Goal: Transaction & Acquisition: Purchase product/service

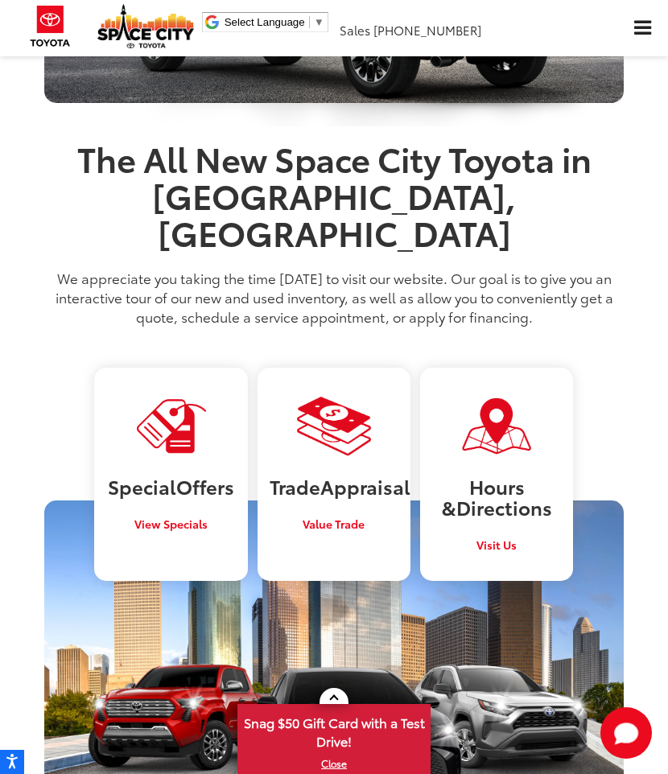
scroll to position [1716, 0]
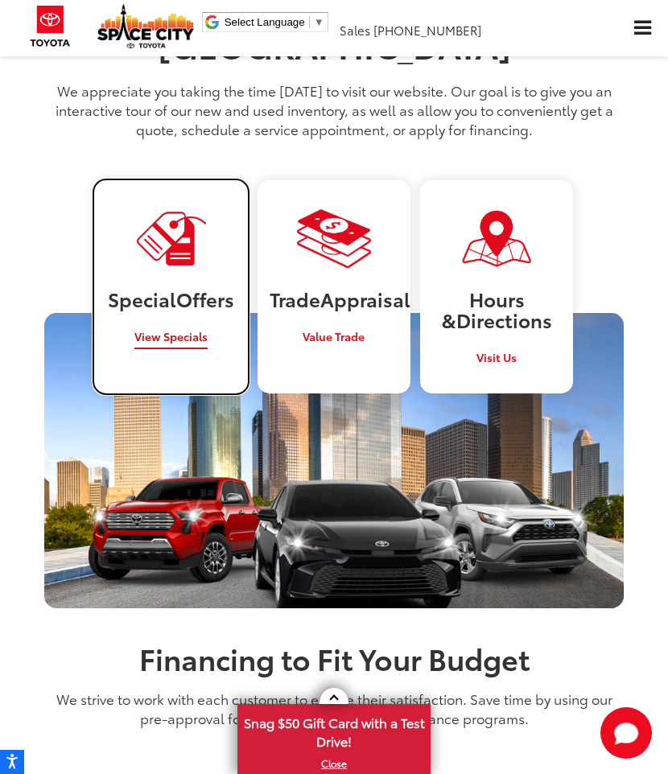
click at [166, 328] on span "View Specials" at bounding box center [170, 336] width 73 height 16
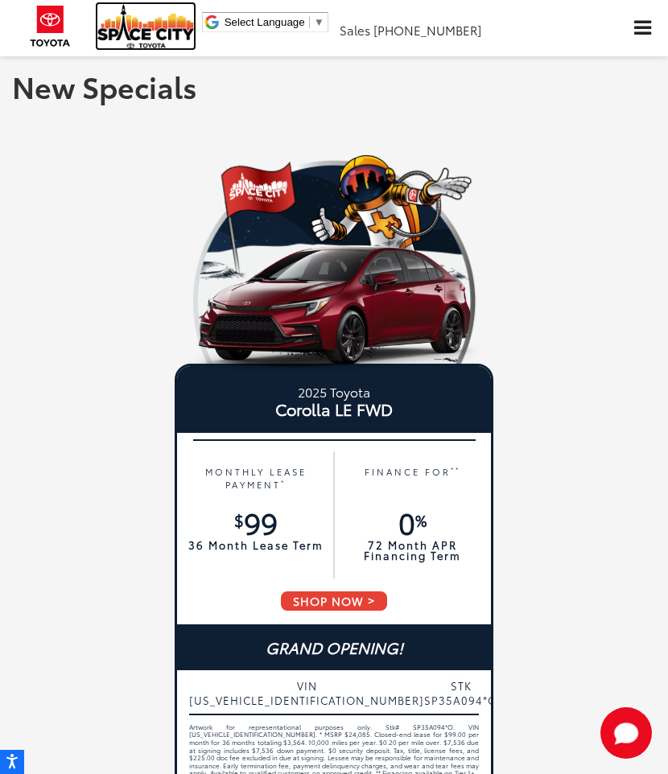
click at [130, 45] on img at bounding box center [145, 26] width 97 height 44
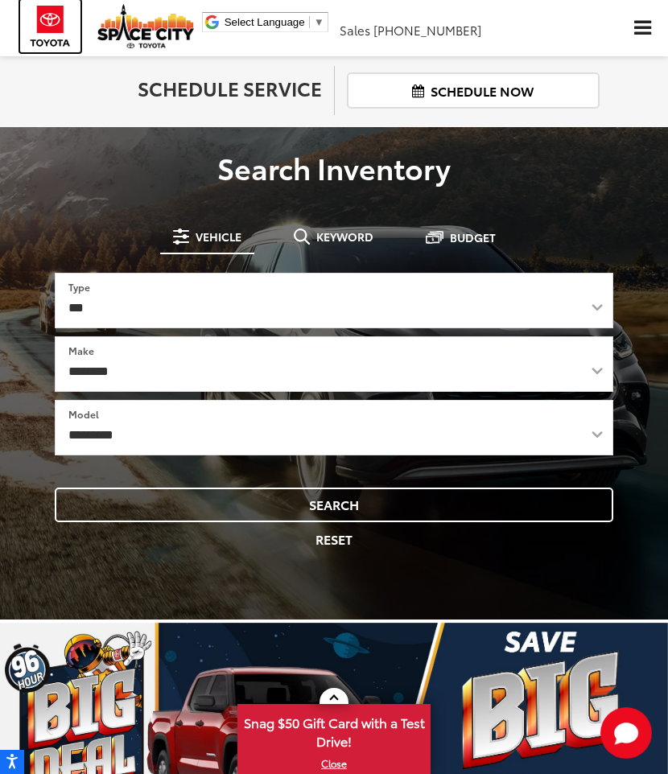
click at [48, 44] on img at bounding box center [50, 26] width 60 height 52
click at [634, 31] on span "Click to show site navigation" at bounding box center [642, 28] width 17 height 15
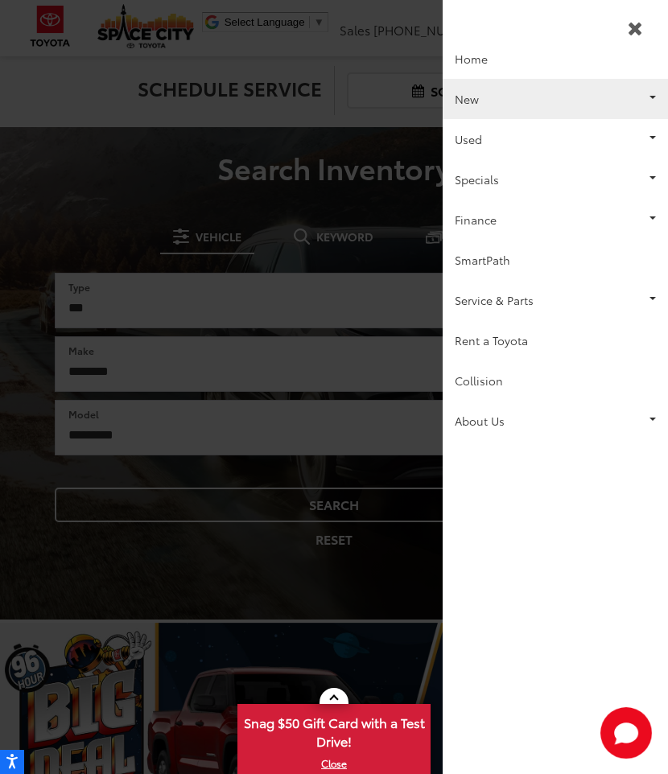
click at [545, 114] on link "New" at bounding box center [554, 99] width 225 height 40
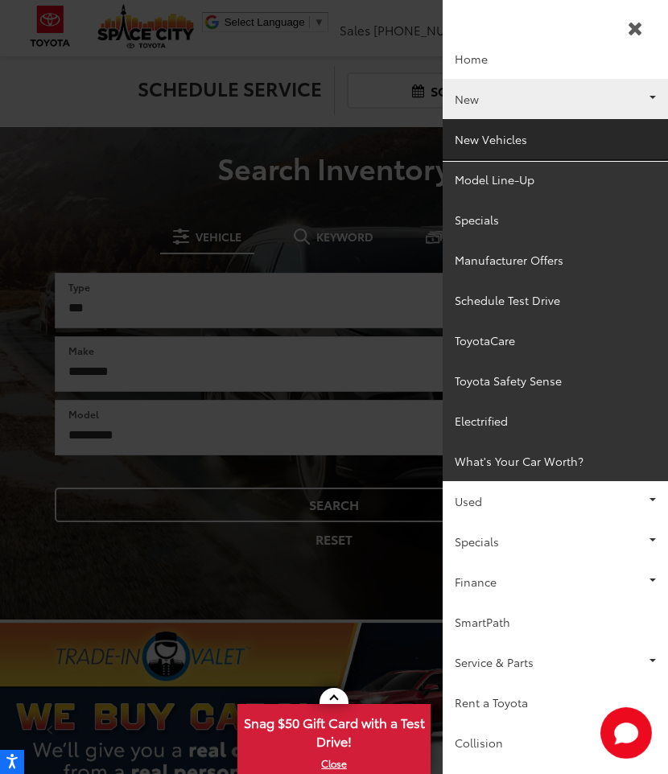
click at [527, 148] on link "New Vehicles" at bounding box center [554, 139] width 225 height 40
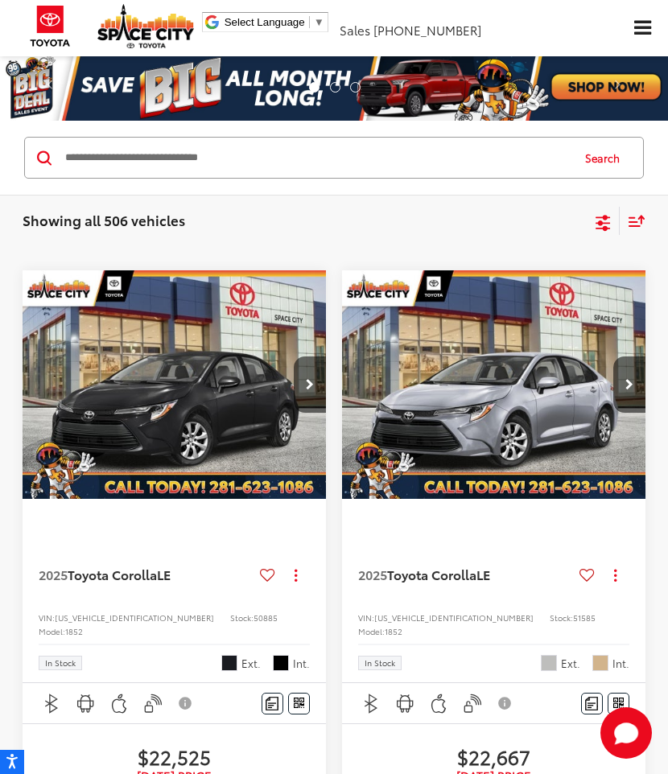
click at [600, 220] on icon "Select filters" at bounding box center [602, 220] width 14 height 10
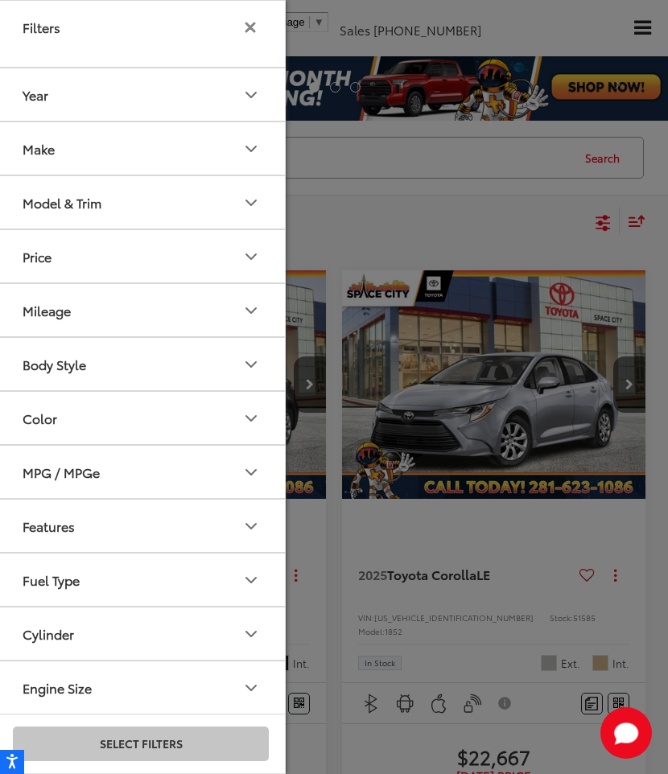
click at [132, 211] on button "Model & Trim" at bounding box center [142, 202] width 290 height 52
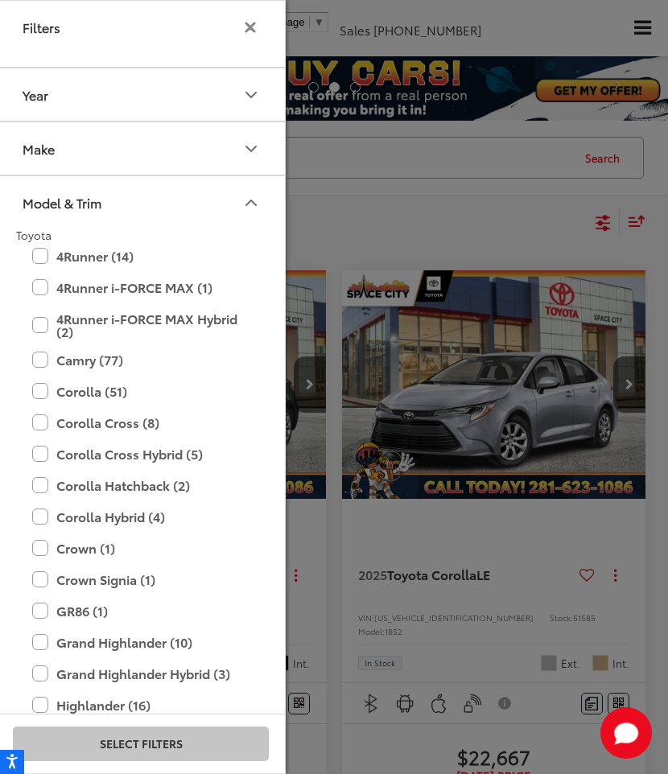
click at [179, 220] on button "Model & Trim" at bounding box center [142, 202] width 290 height 52
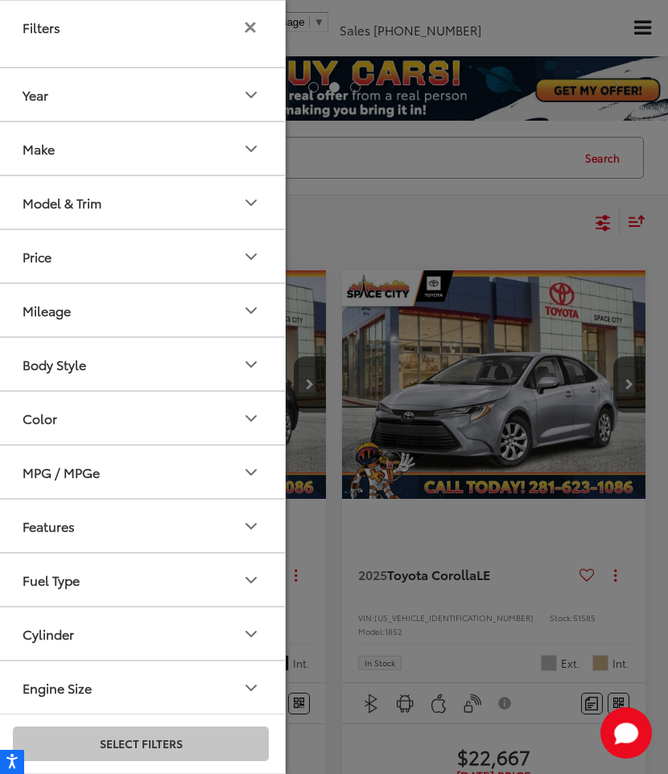
click at [179, 220] on button "Model & Trim" at bounding box center [142, 202] width 290 height 52
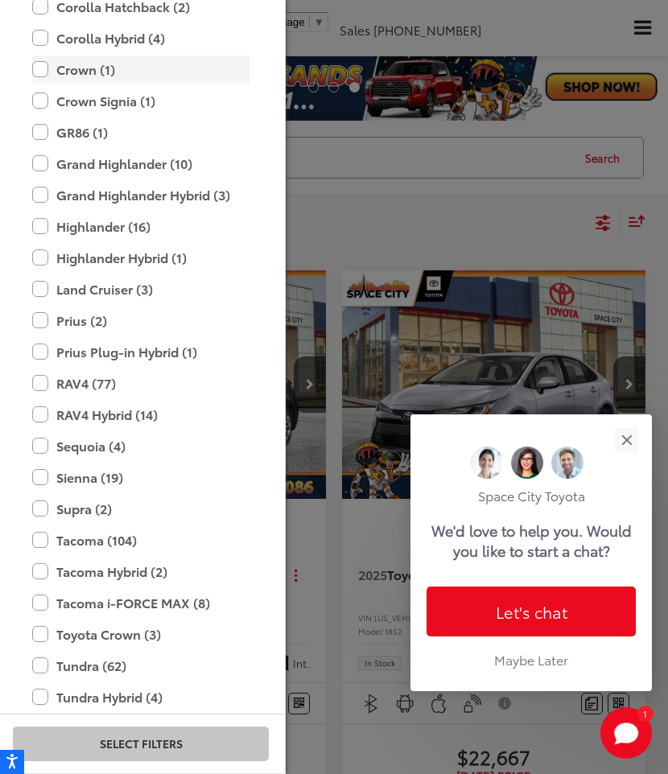
scroll to position [475, 0]
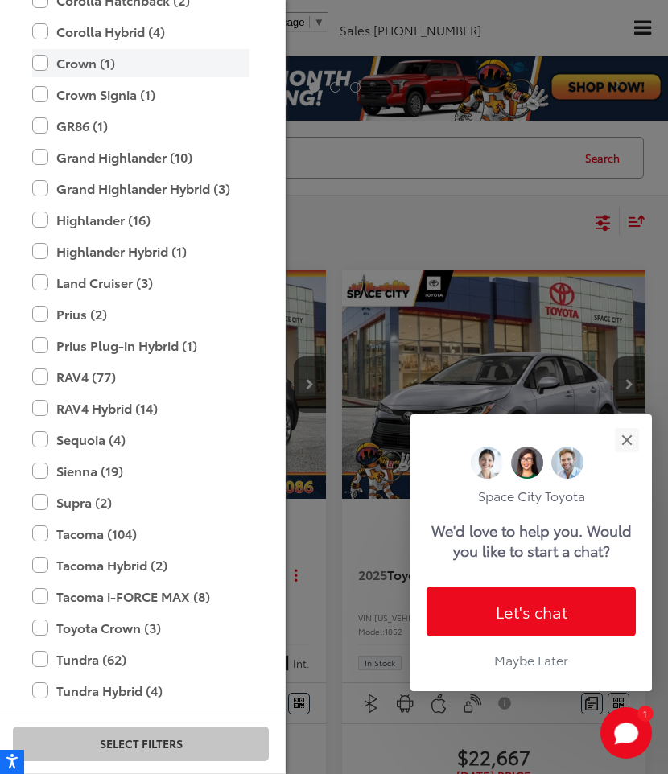
click at [199, 545] on label "Tacoma (104)" at bounding box center [140, 534] width 217 height 28
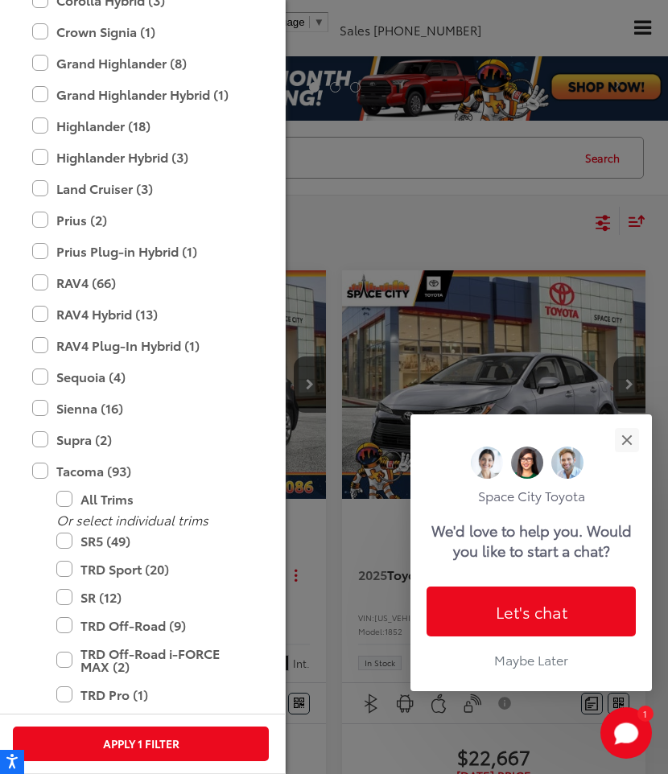
click at [147, 763] on div "Apply 1 Filter" at bounding box center [141, 743] width 288 height 60
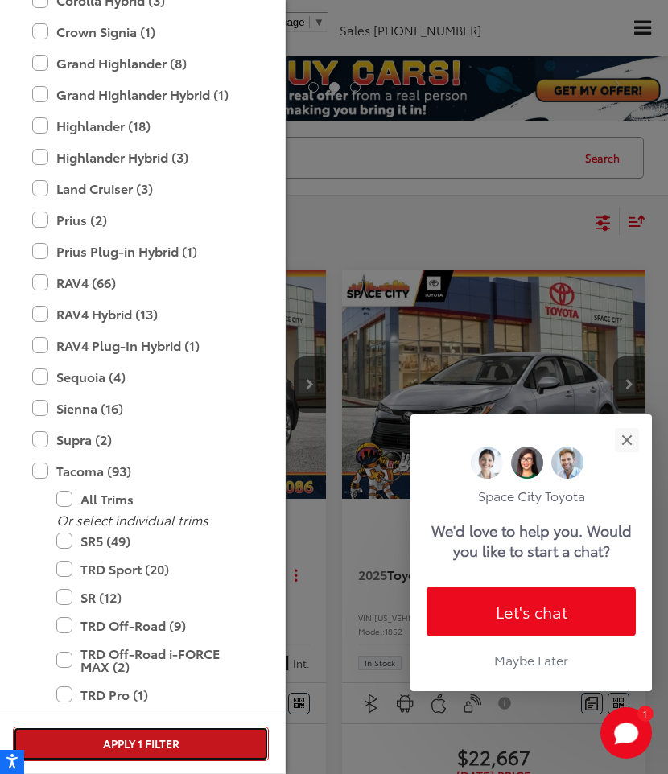
click at [150, 749] on button "Apply 1 Filter" at bounding box center [141, 743] width 256 height 35
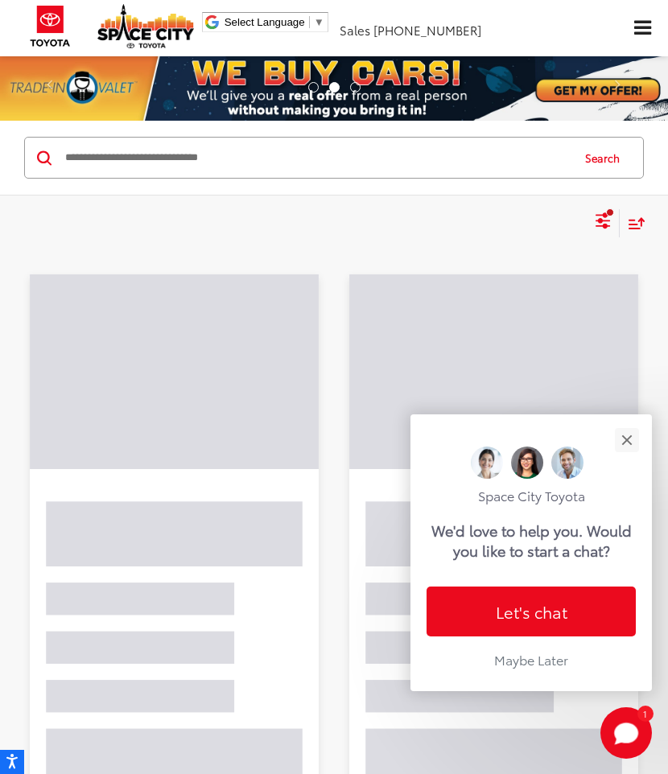
scroll to position [499, 0]
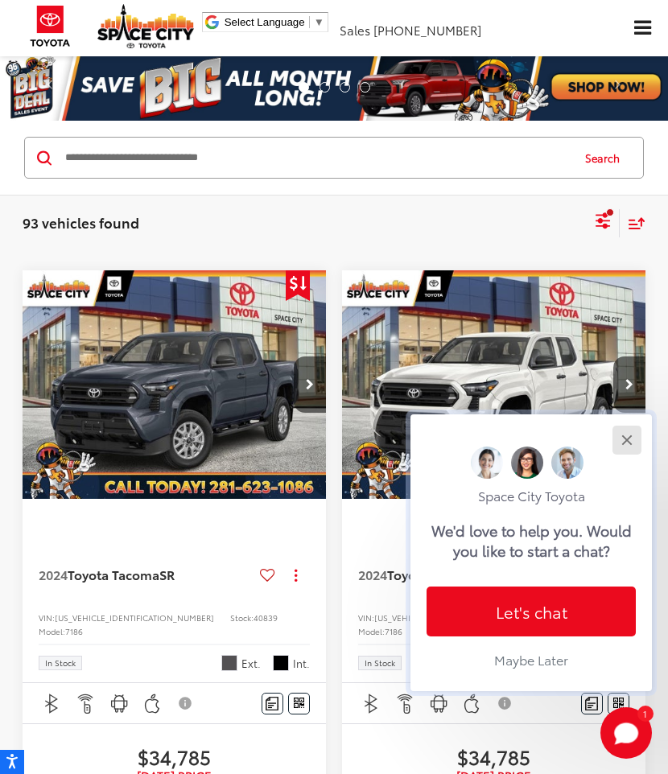
click at [628, 438] on button "Close" at bounding box center [626, 439] width 35 height 35
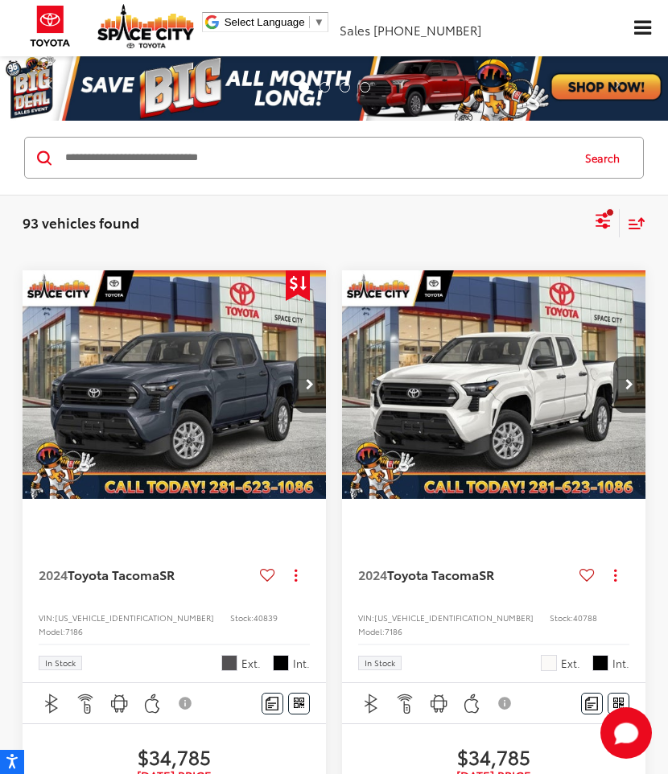
click at [630, 220] on icon "Select sort value" at bounding box center [636, 223] width 14 height 10
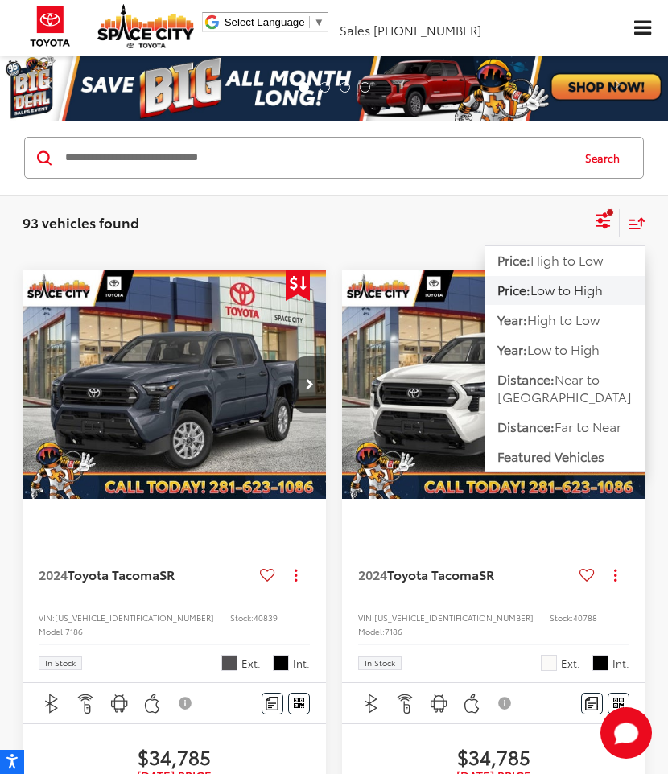
click at [593, 292] on span "Low to High" at bounding box center [566, 289] width 72 height 18
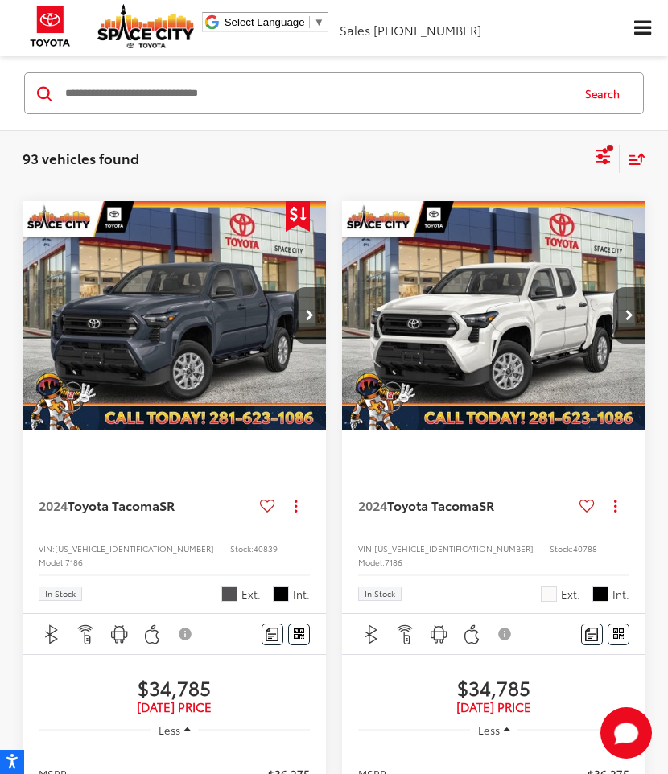
scroll to position [77, 0]
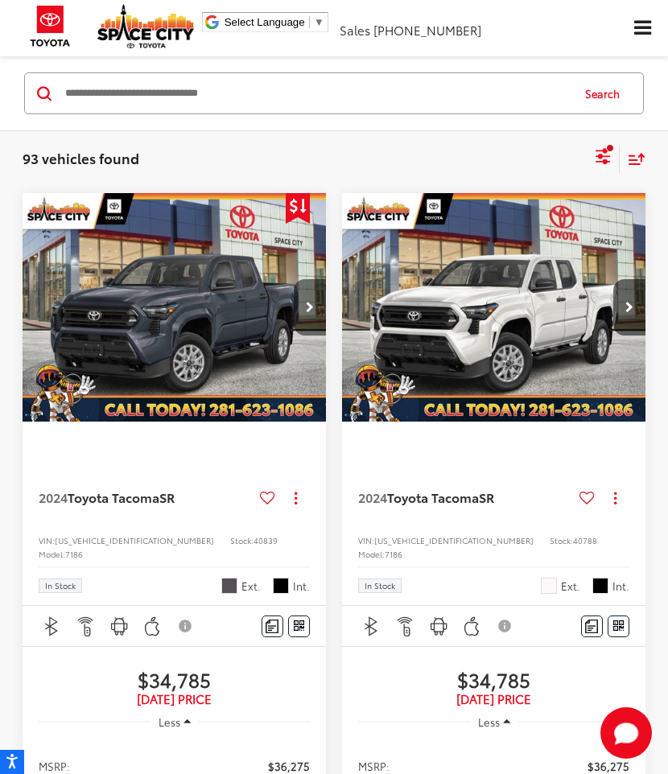
click at [308, 302] on icon "Next image" at bounding box center [310, 307] width 8 height 11
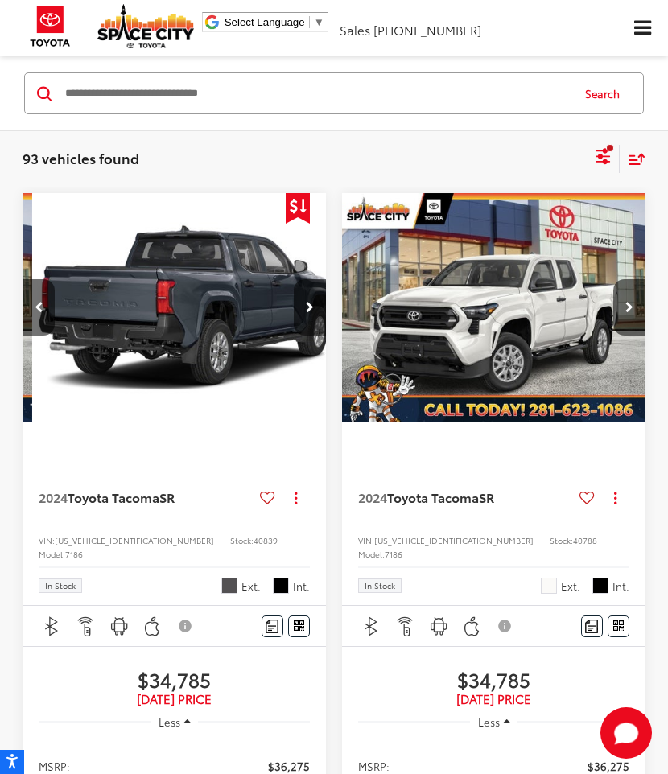
scroll to position [0, 306]
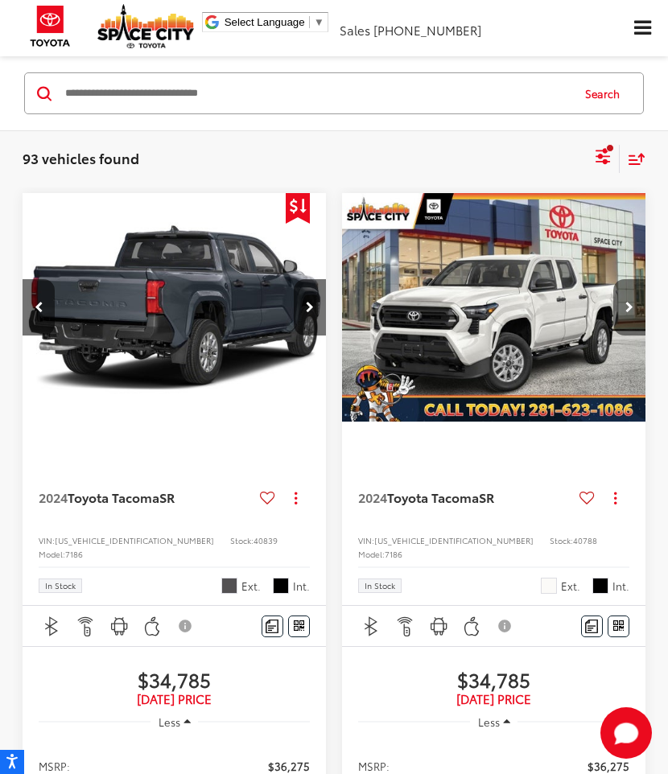
click at [625, 310] on icon "Next image" at bounding box center [629, 307] width 8 height 11
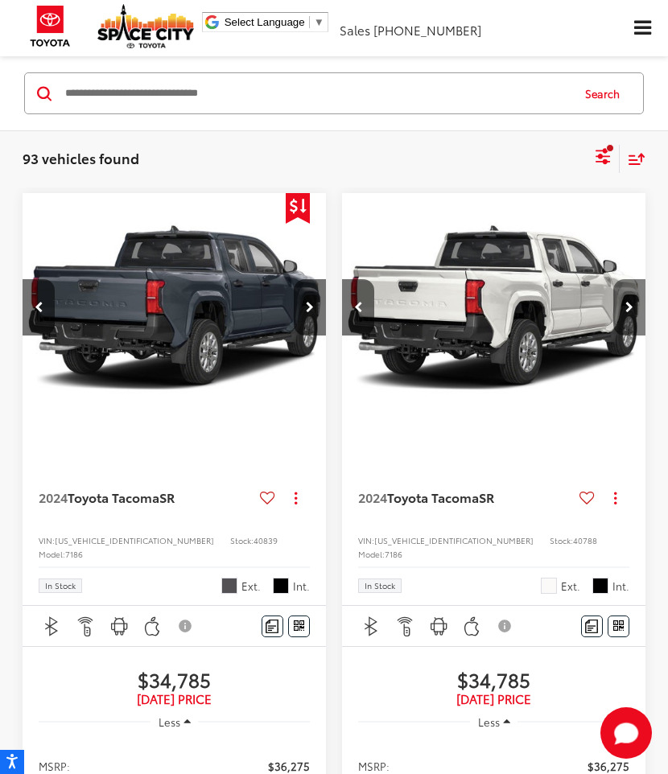
click at [626, 308] on icon "Next image" at bounding box center [629, 307] width 8 height 11
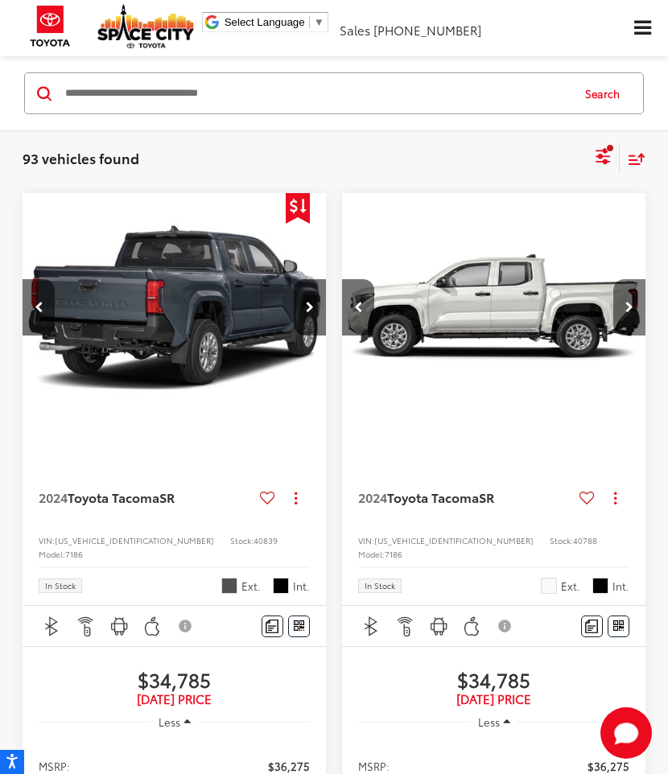
click at [626, 306] on icon "Next image" at bounding box center [629, 307] width 8 height 11
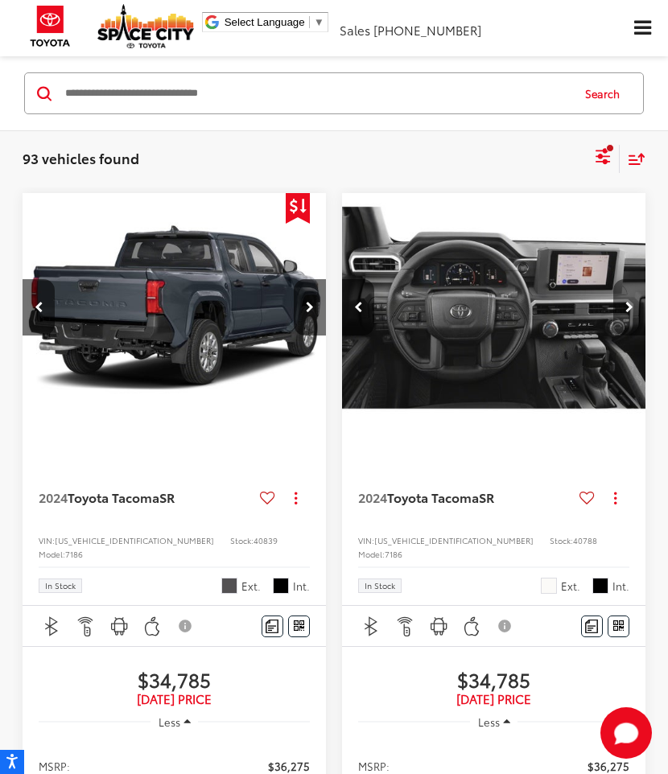
click at [626, 306] on icon "Next image" at bounding box center [629, 307] width 8 height 11
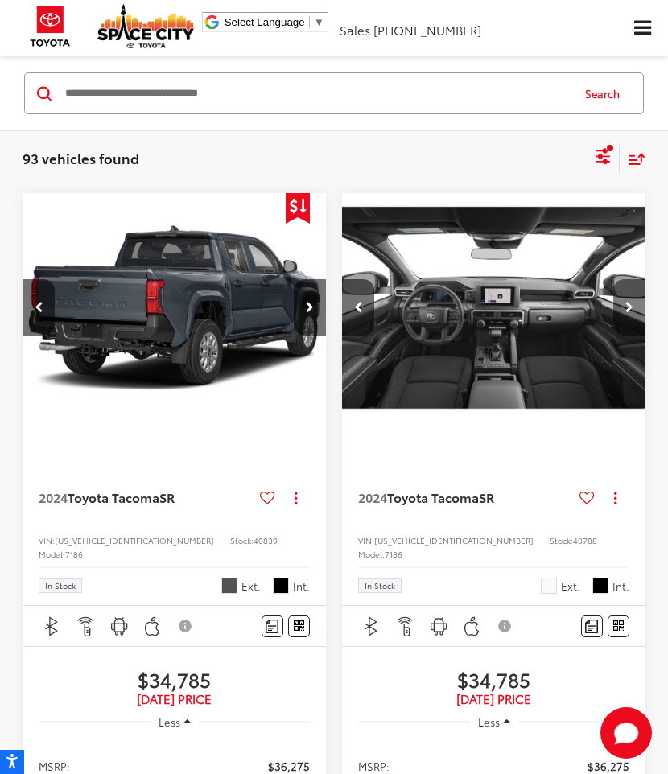
click at [626, 306] on icon "Next image" at bounding box center [629, 307] width 8 height 11
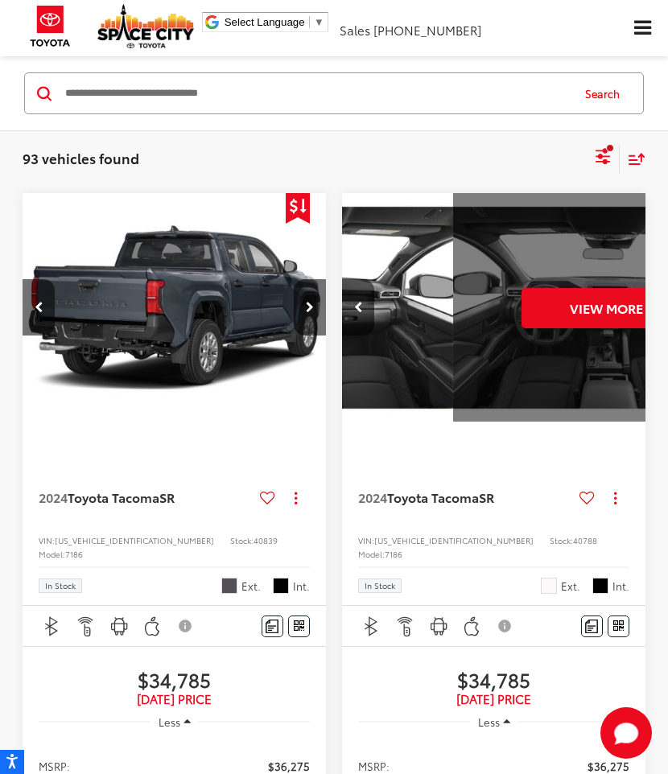
scroll to position [0, 1528]
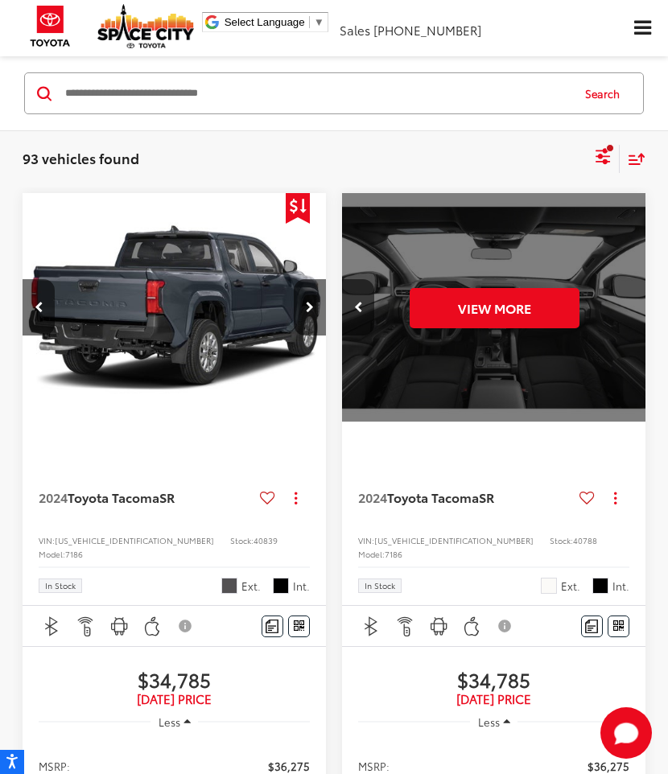
click at [626, 307] on div "View More" at bounding box center [494, 307] width 306 height 229
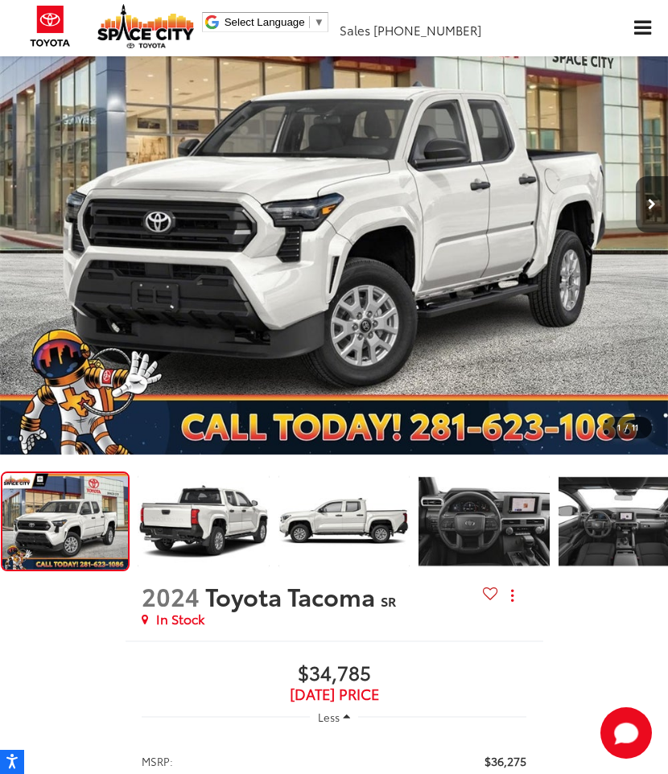
scroll to position [214, 0]
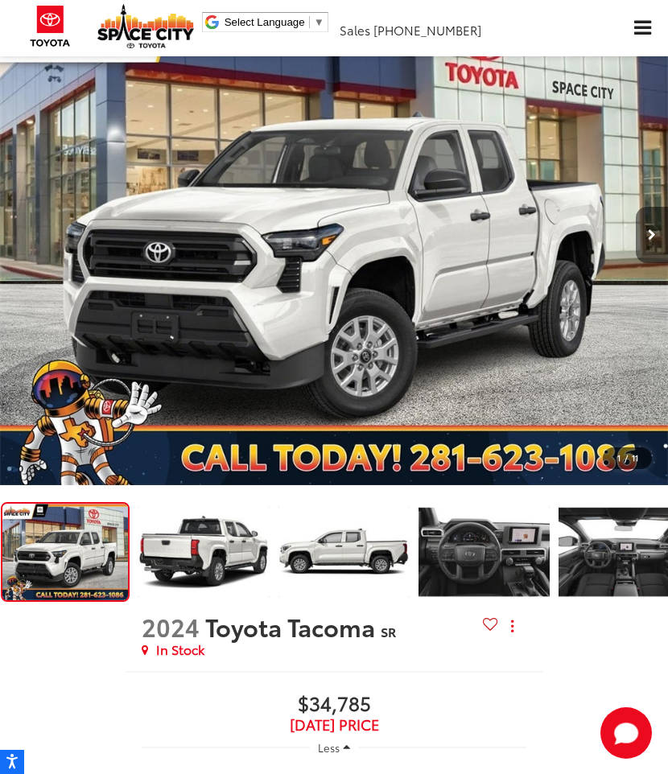
click at [653, 246] on button "Next image" at bounding box center [651, 235] width 32 height 56
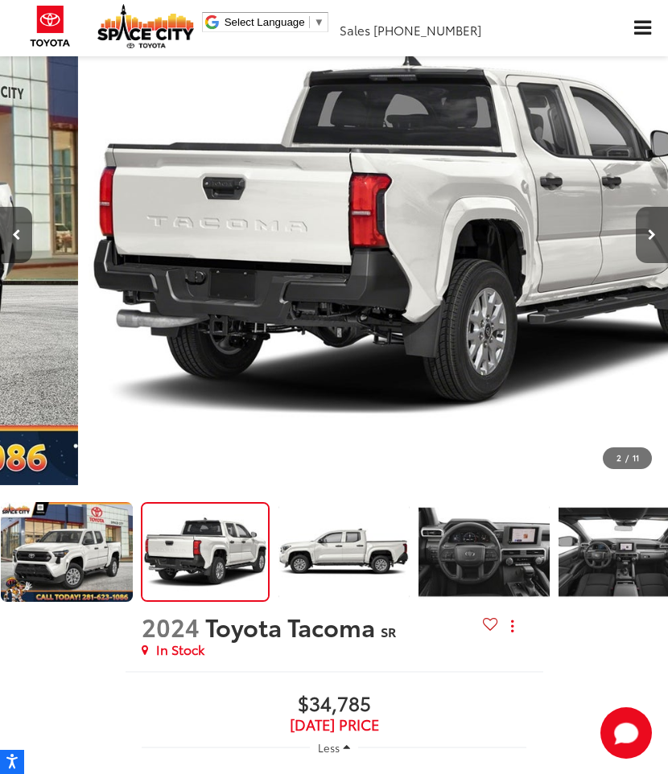
click at [653, 246] on button "Next image" at bounding box center [651, 235] width 32 height 56
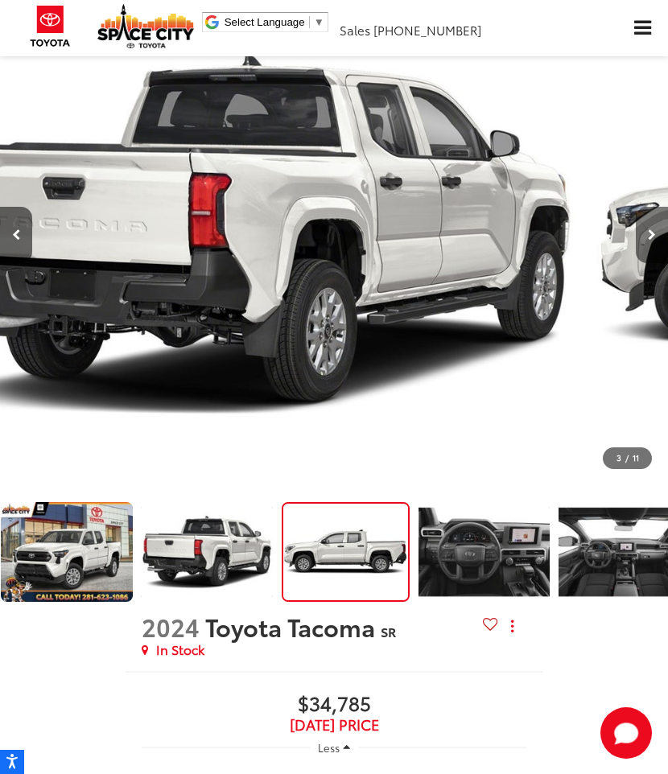
scroll to position [0, 12]
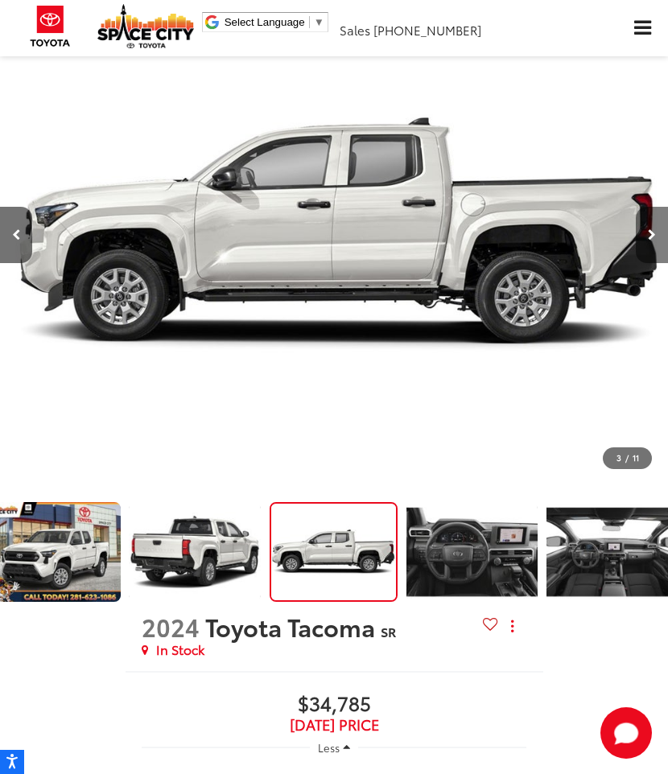
click at [653, 246] on button "Next image" at bounding box center [651, 235] width 32 height 56
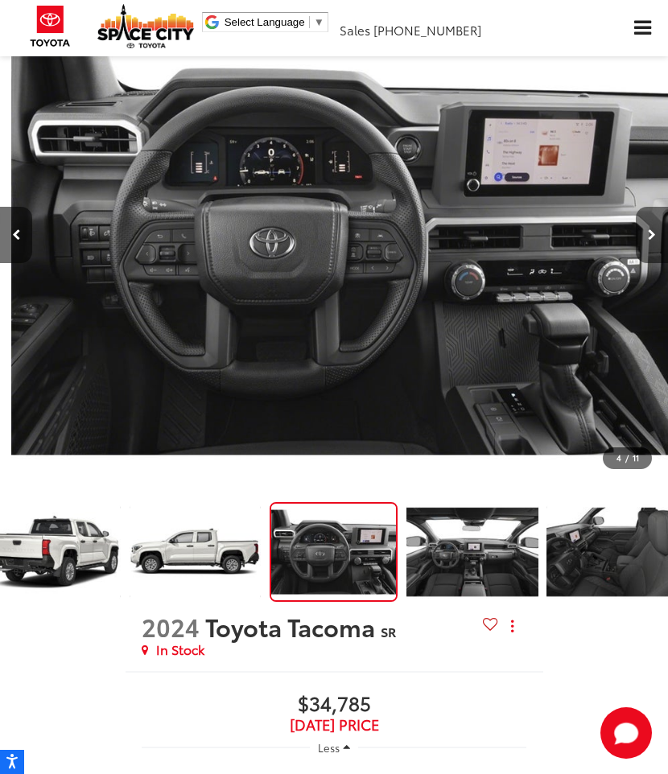
scroll to position [0, 2003]
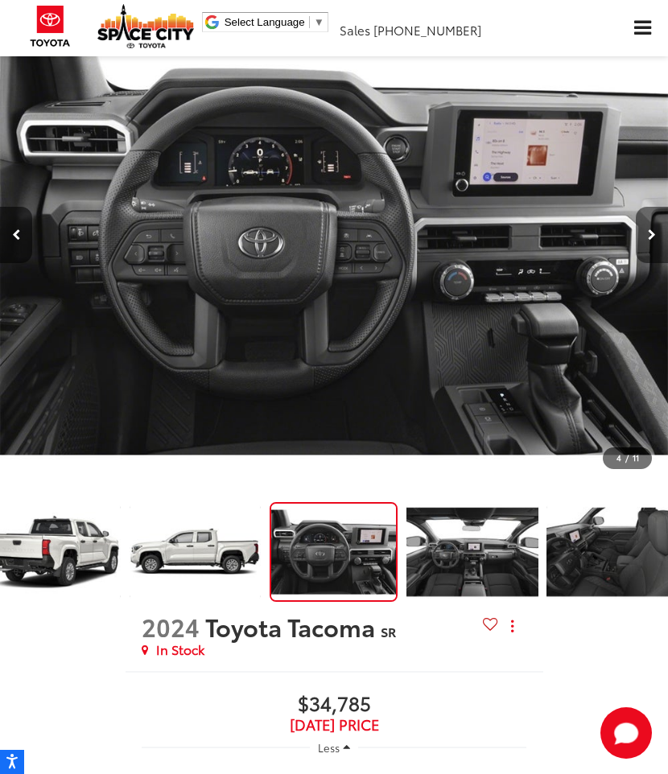
click at [653, 246] on button "Next image" at bounding box center [651, 235] width 32 height 56
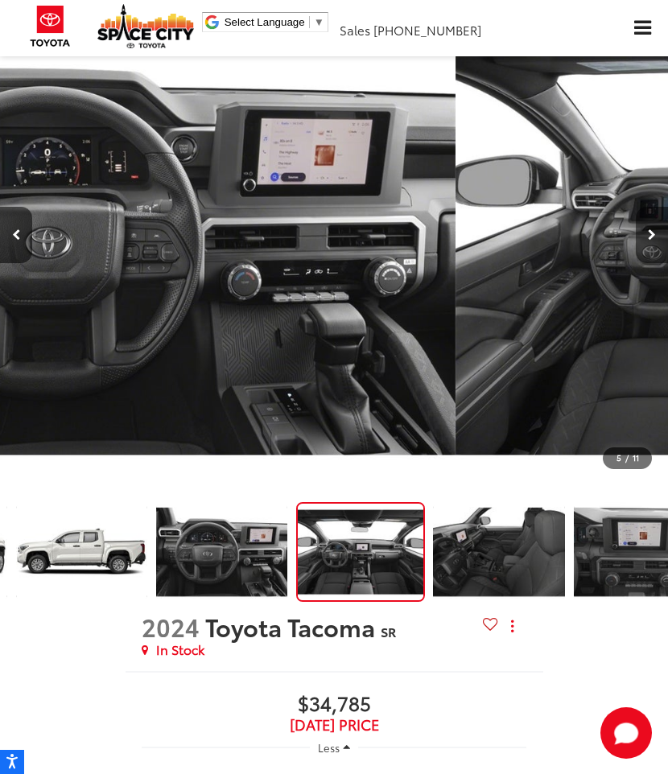
scroll to position [0, 292]
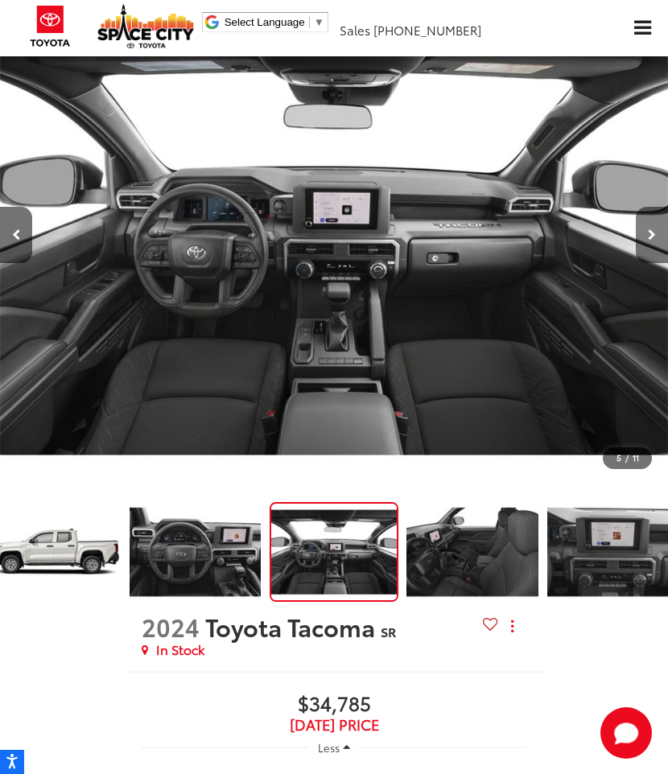
click at [653, 246] on button "Next image" at bounding box center [651, 235] width 32 height 56
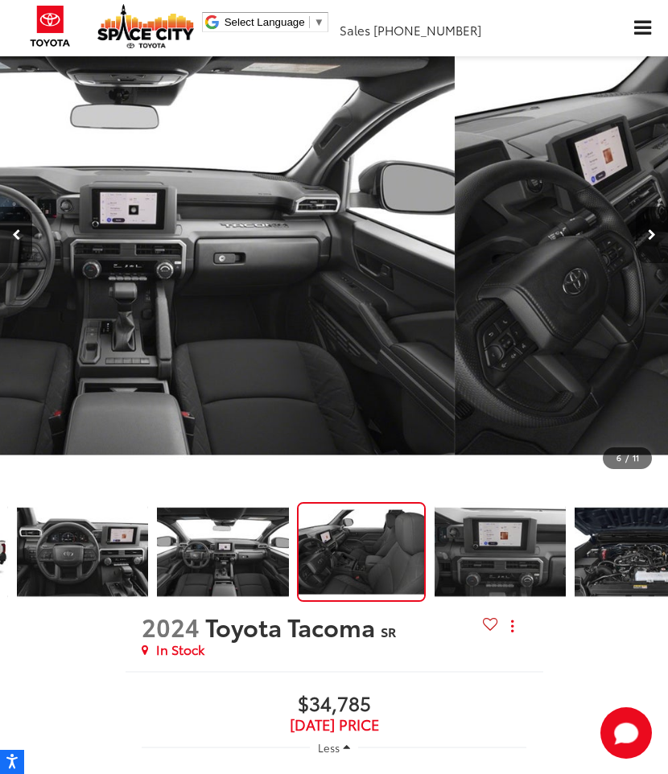
scroll to position [0, 432]
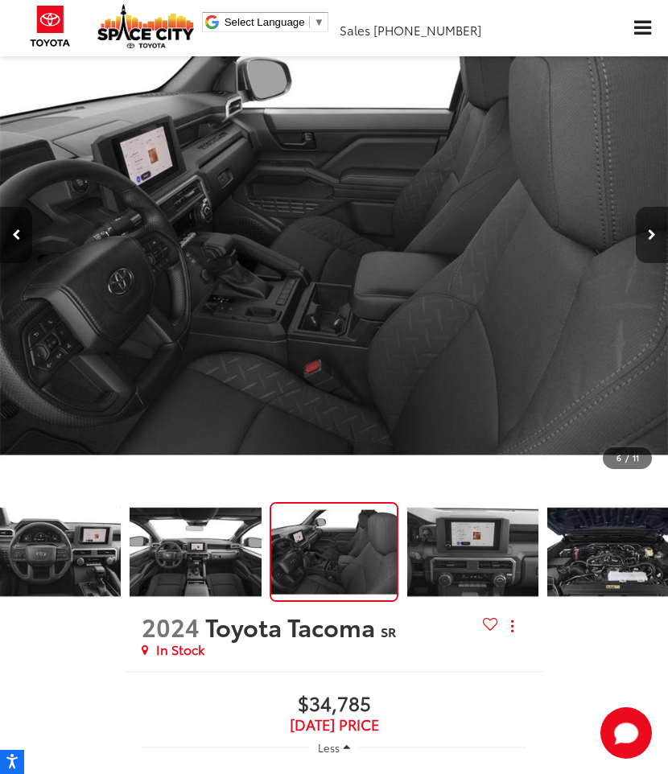
click at [652, 246] on button "Next image" at bounding box center [651, 235] width 32 height 56
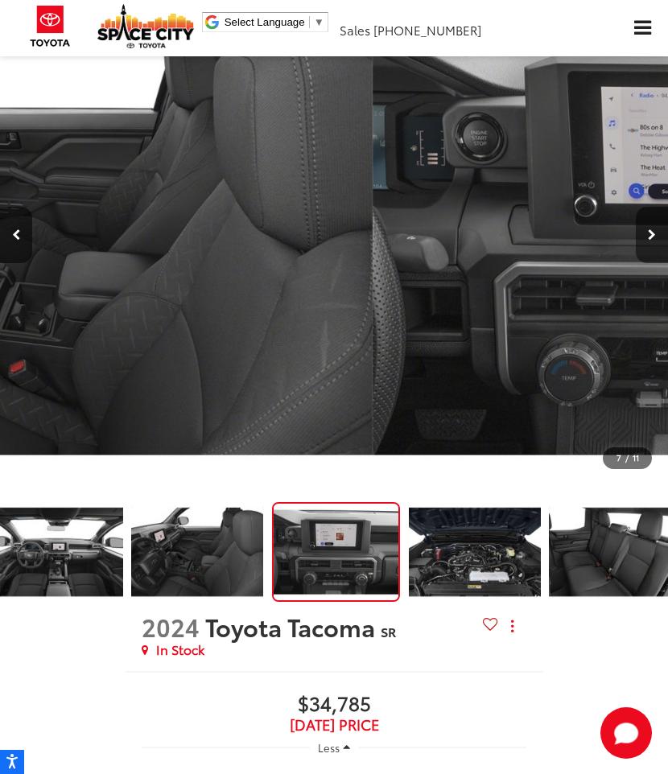
scroll to position [0, 0]
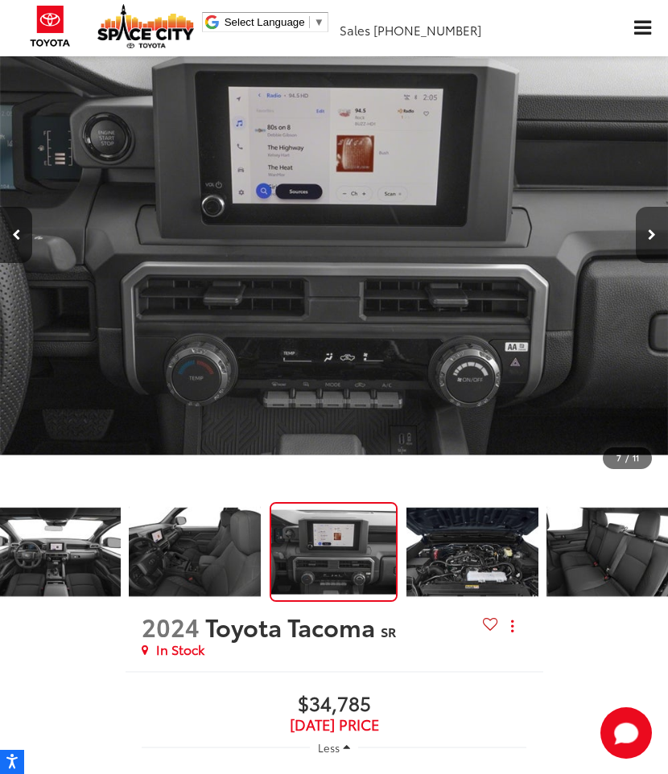
click at [652, 246] on button "Next image" at bounding box center [651, 235] width 32 height 56
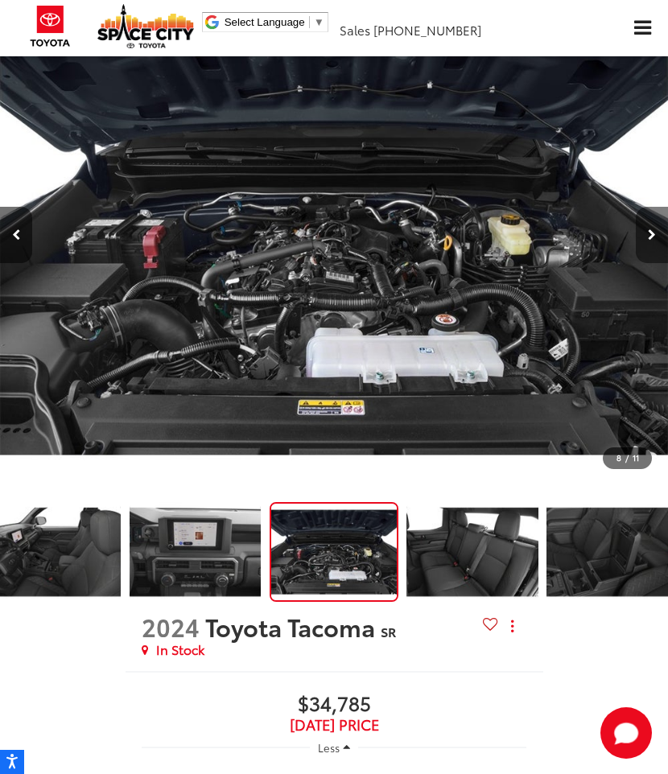
click at [652, 246] on button "Next image" at bounding box center [651, 235] width 32 height 56
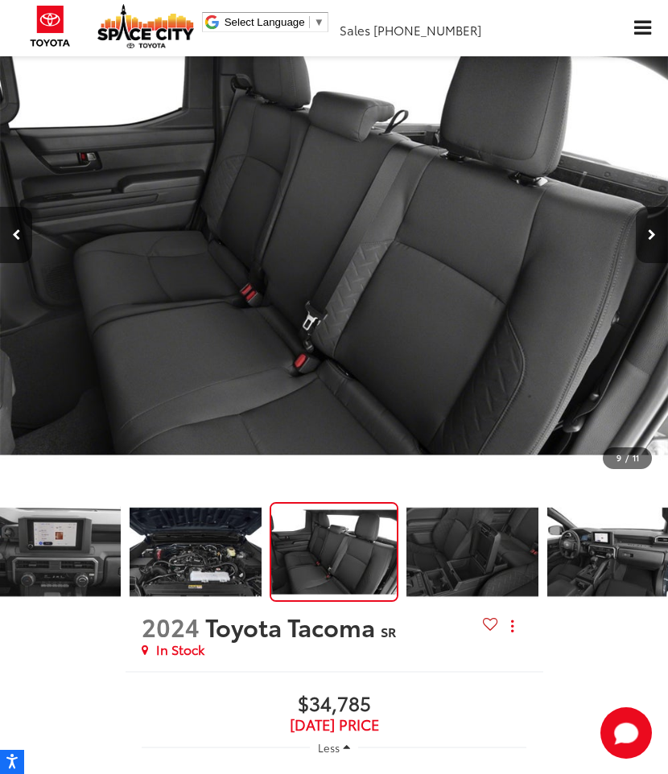
click at [652, 246] on button "Next image" at bounding box center [651, 235] width 32 height 56
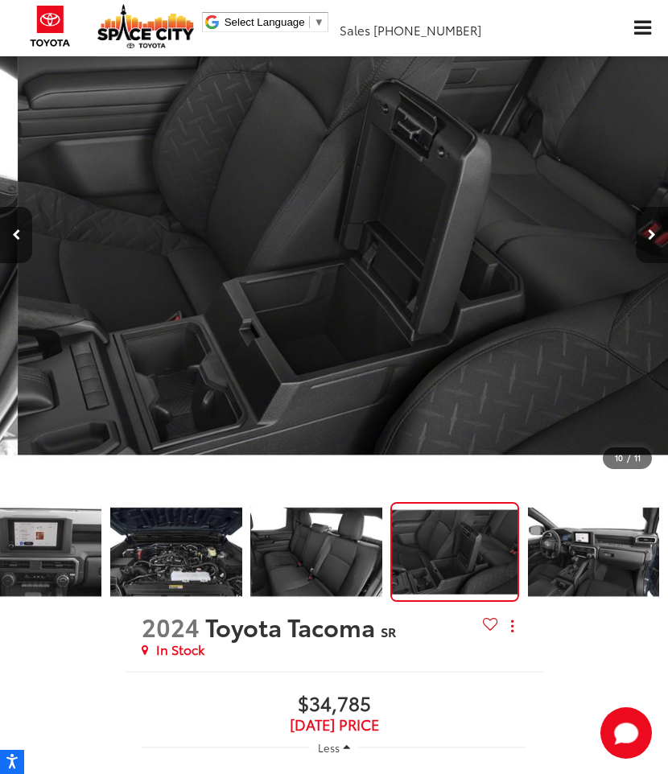
click at [652, 246] on button "Next image" at bounding box center [651, 235] width 32 height 56
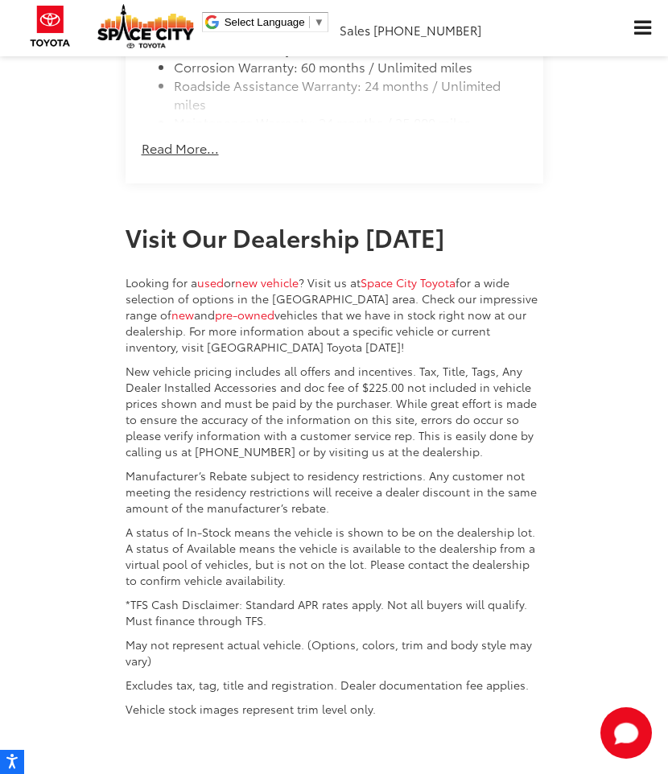
click at [189, 158] on button "Read More..." at bounding box center [180, 148] width 77 height 18
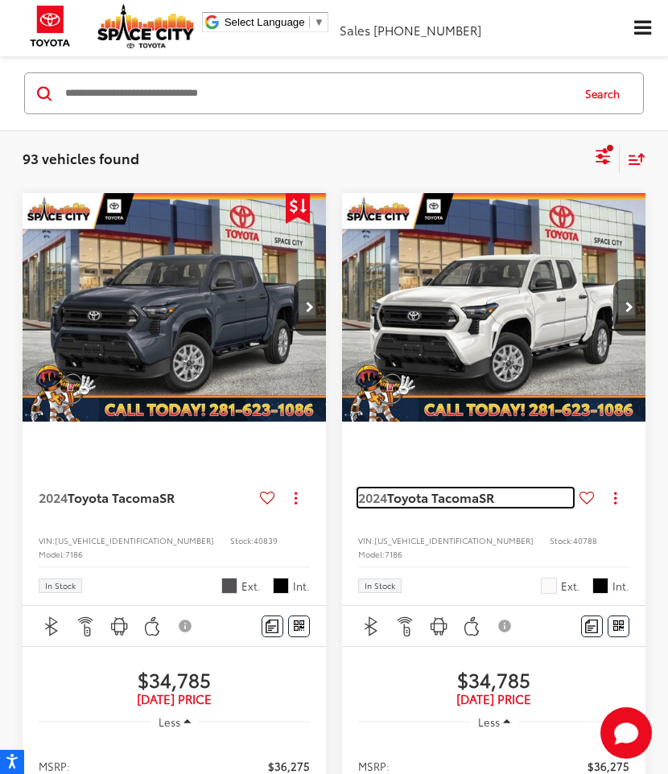
click at [462, 502] on span "Toyota Tacoma" at bounding box center [433, 496] width 92 height 18
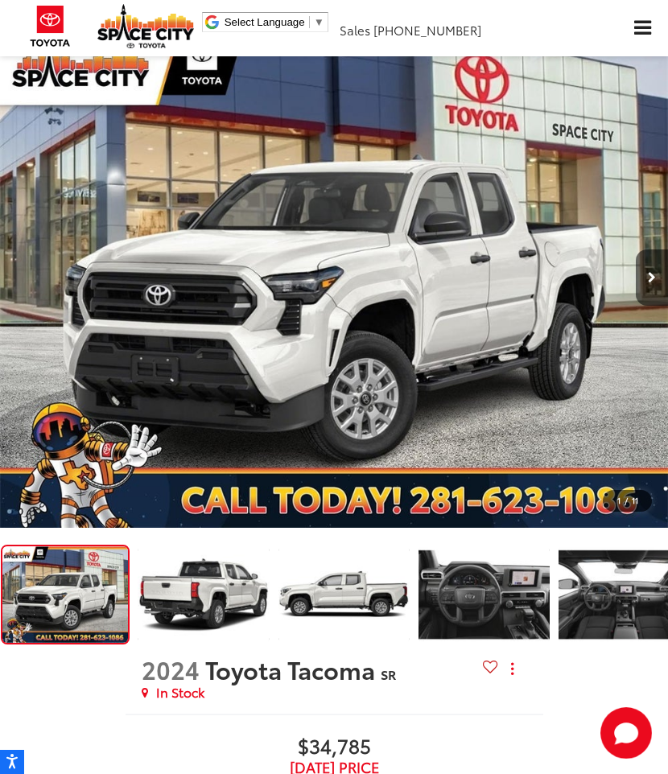
scroll to position [165, 0]
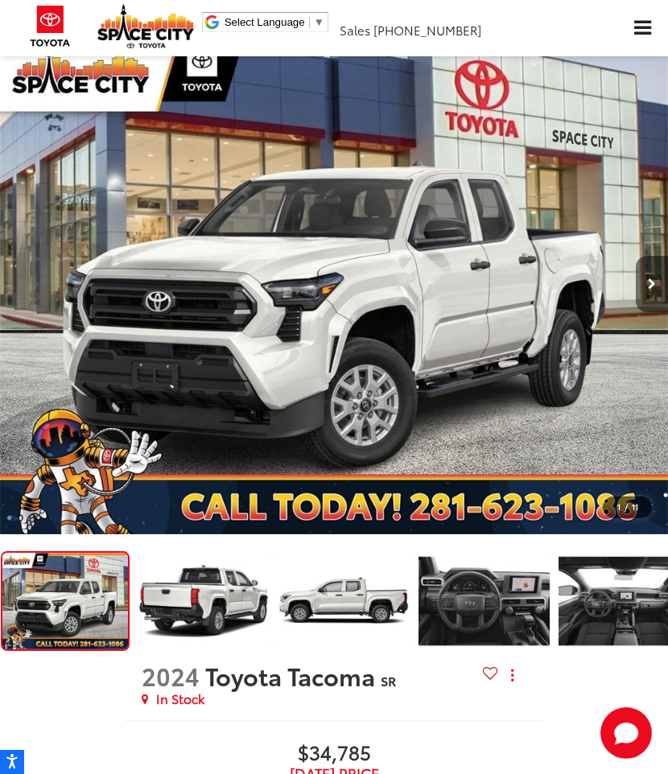
click at [647, 292] on button "Next image" at bounding box center [651, 284] width 32 height 56
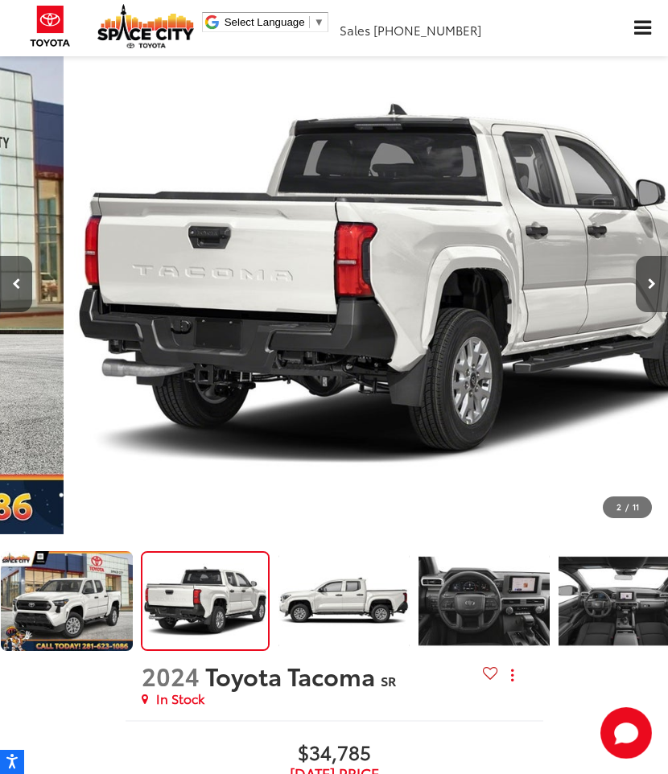
click at [647, 292] on button "Next image" at bounding box center [651, 284] width 32 height 56
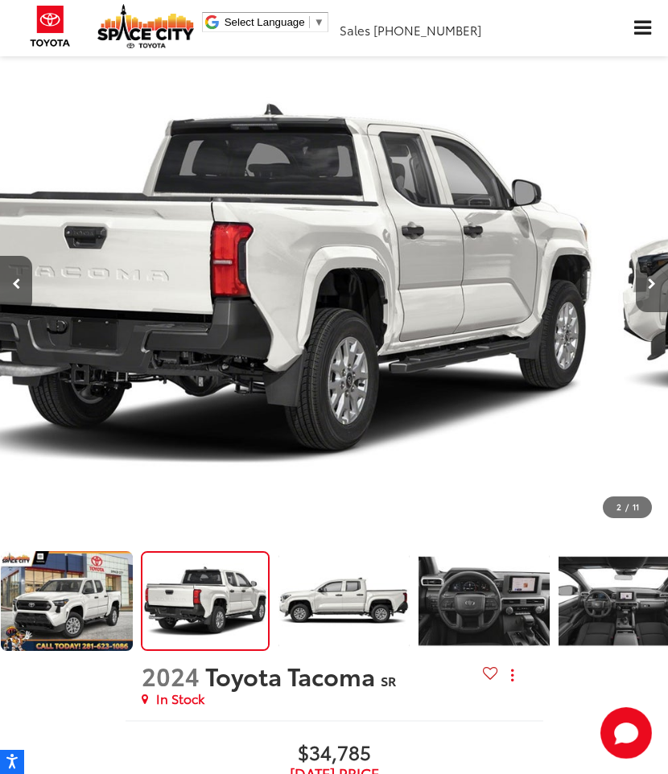
scroll to position [0, 12]
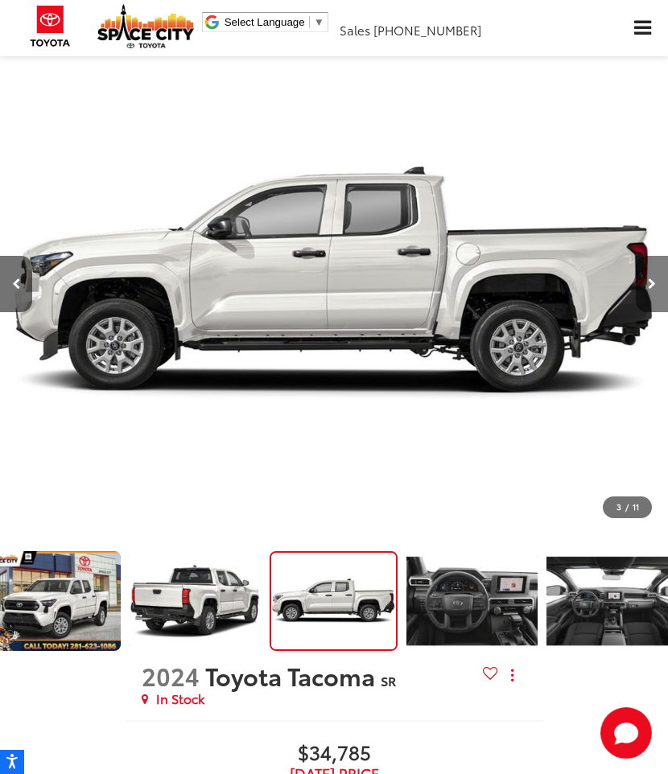
click at [647, 292] on button "Next image" at bounding box center [651, 284] width 32 height 56
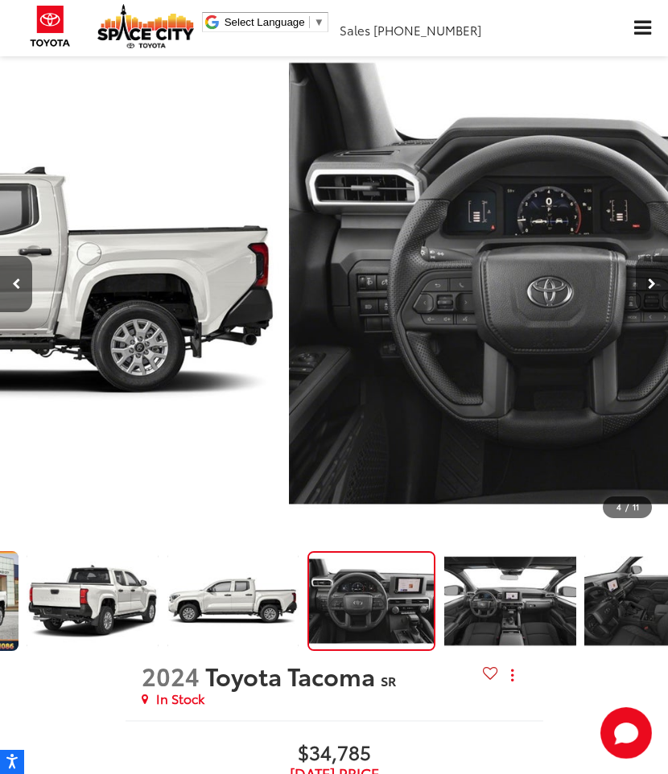
scroll to position [0, 152]
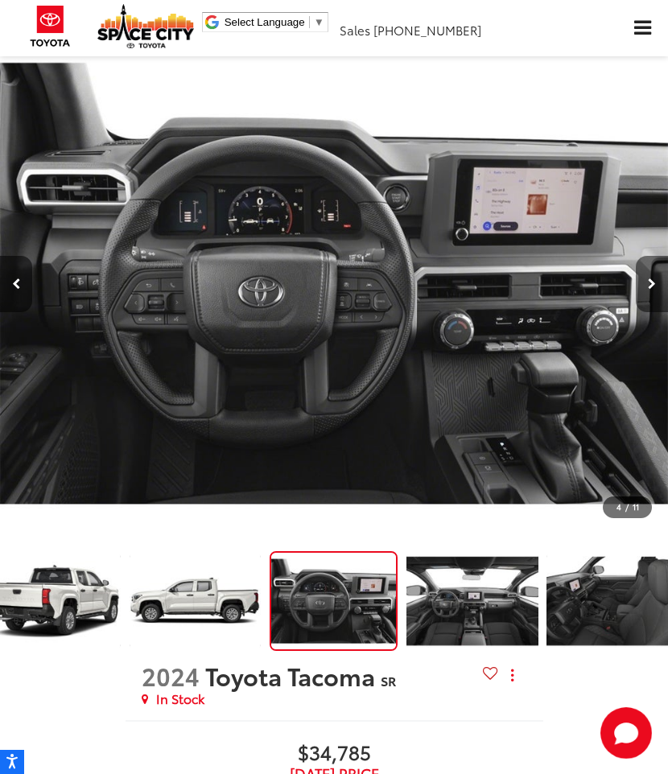
click at [647, 292] on button "Next image" at bounding box center [651, 284] width 32 height 56
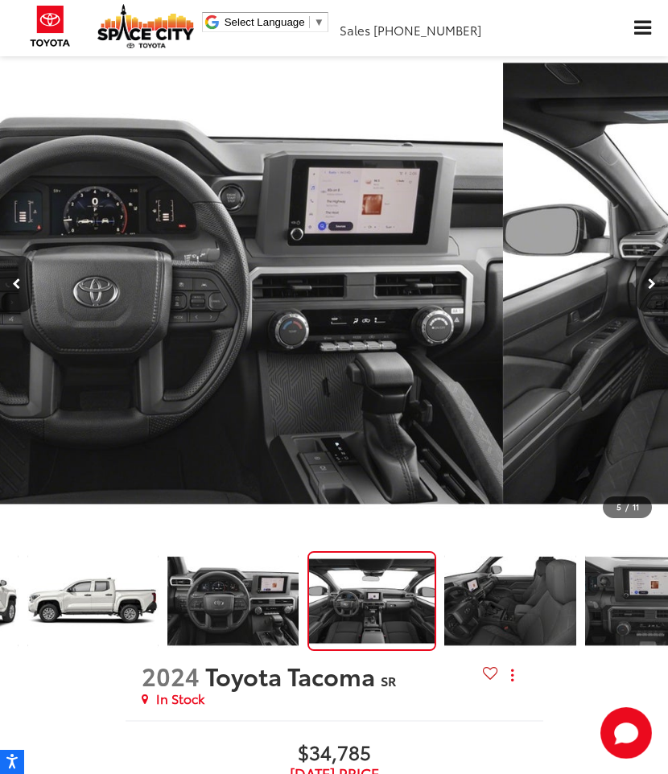
scroll to position [0, 292]
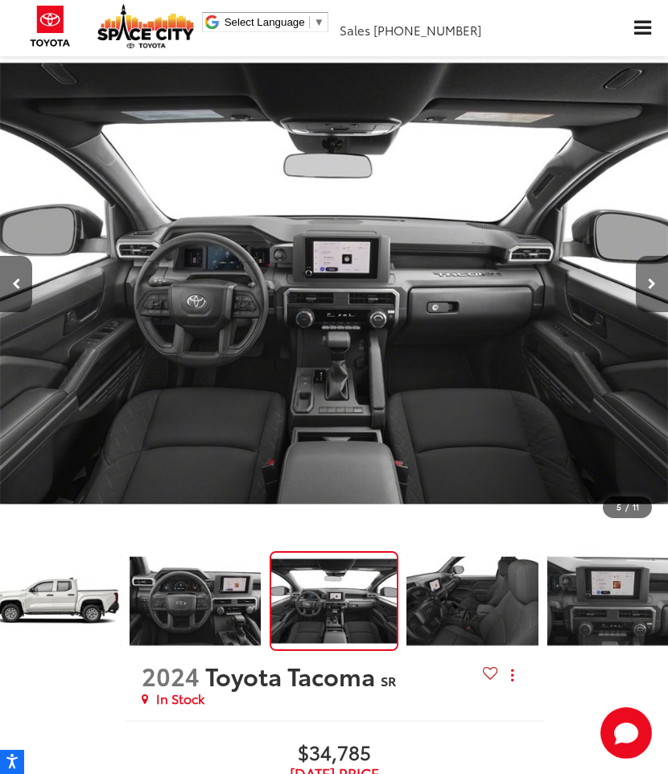
click at [647, 292] on button "Next image" at bounding box center [651, 284] width 32 height 56
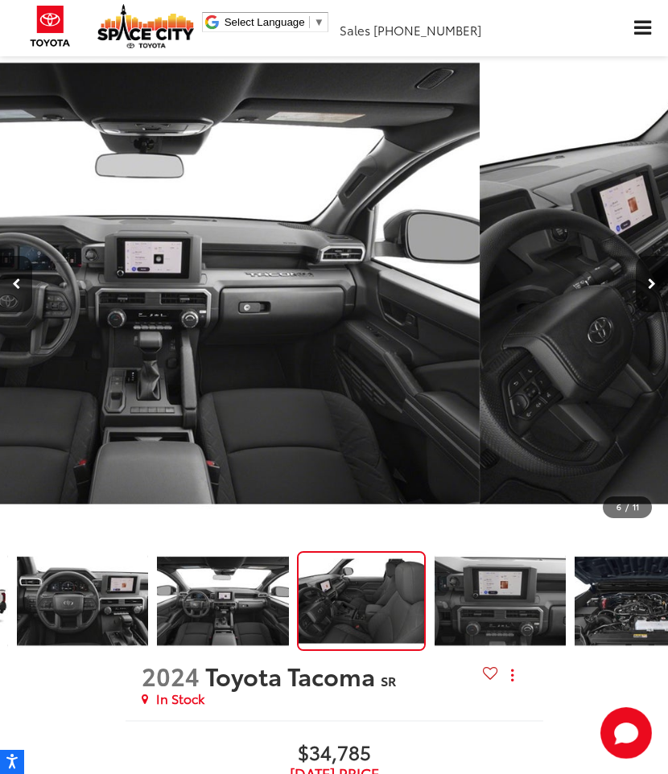
scroll to position [0, 432]
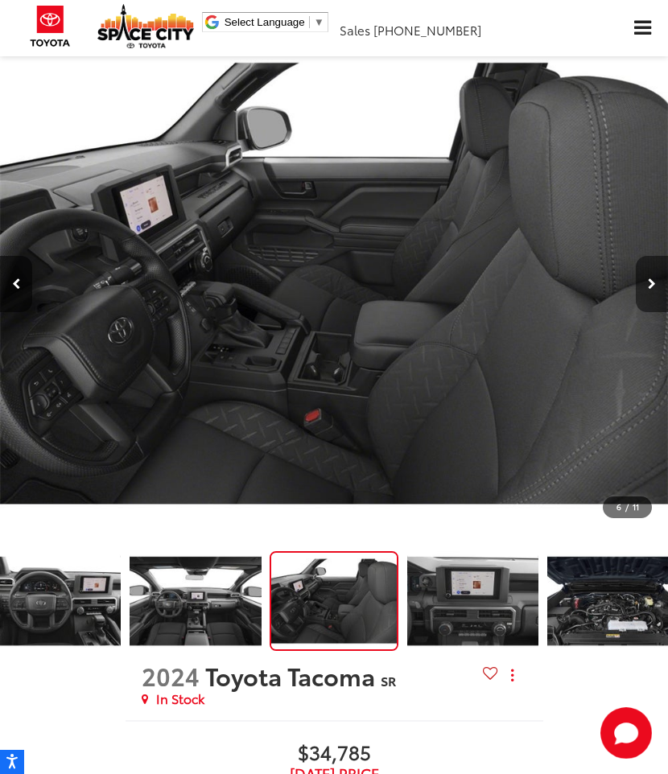
click at [647, 292] on button "Next image" at bounding box center [651, 284] width 32 height 56
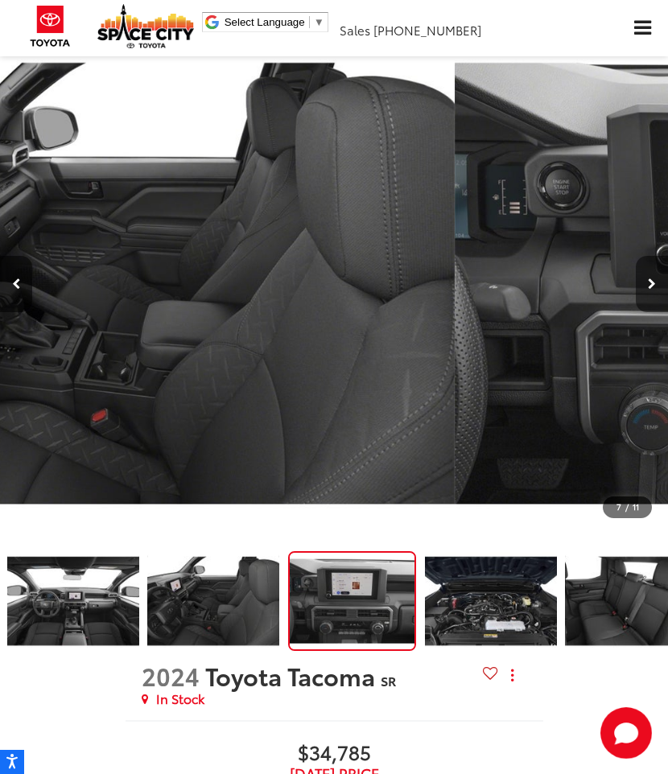
scroll to position [0, 573]
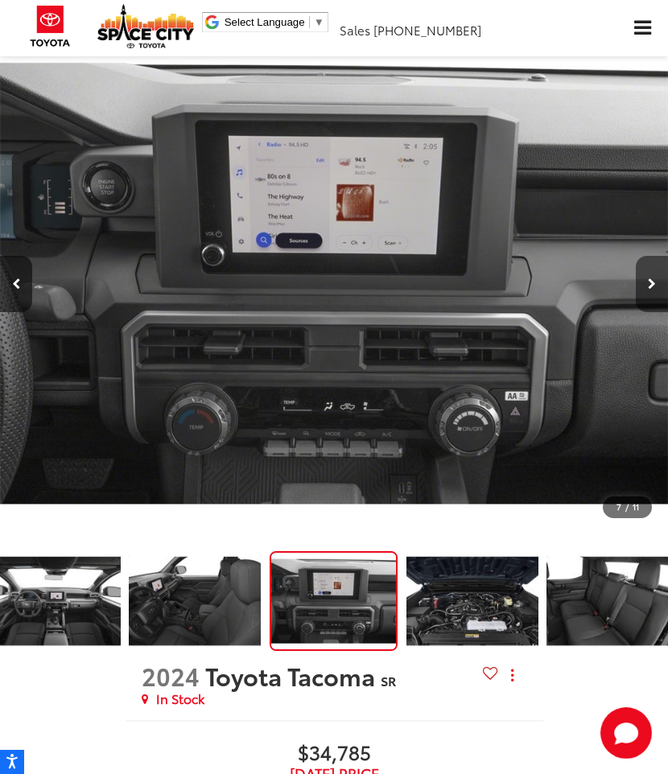
click at [647, 292] on button "Next image" at bounding box center [651, 284] width 32 height 56
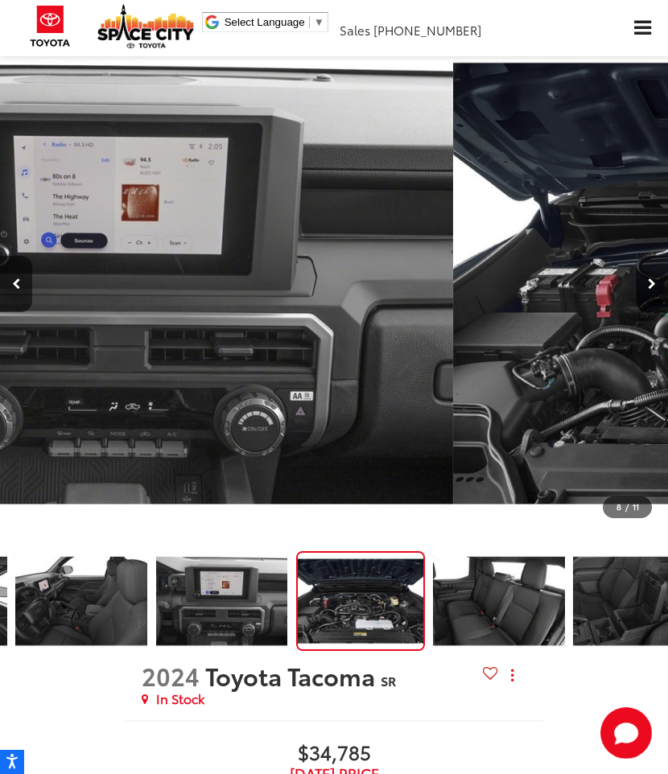
scroll to position [0, 713]
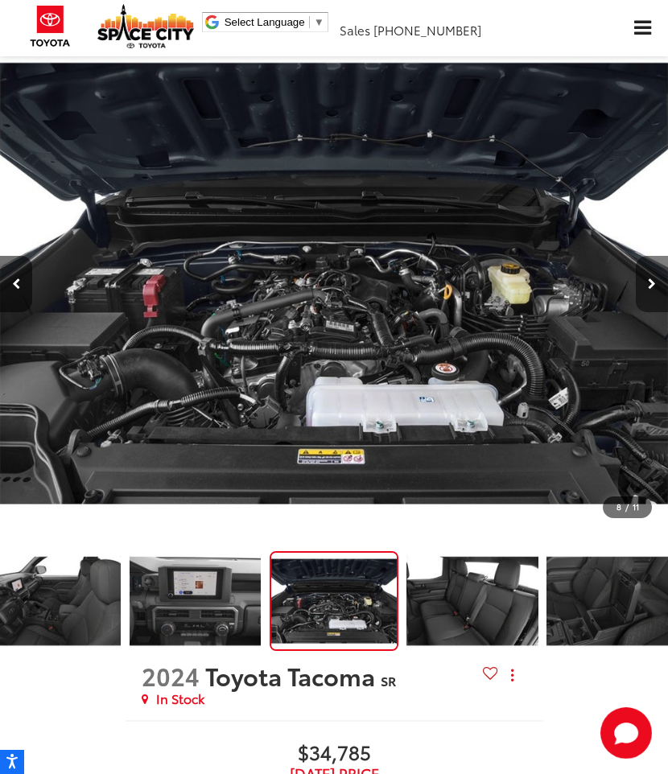
click at [647, 292] on button "Next image" at bounding box center [651, 284] width 32 height 56
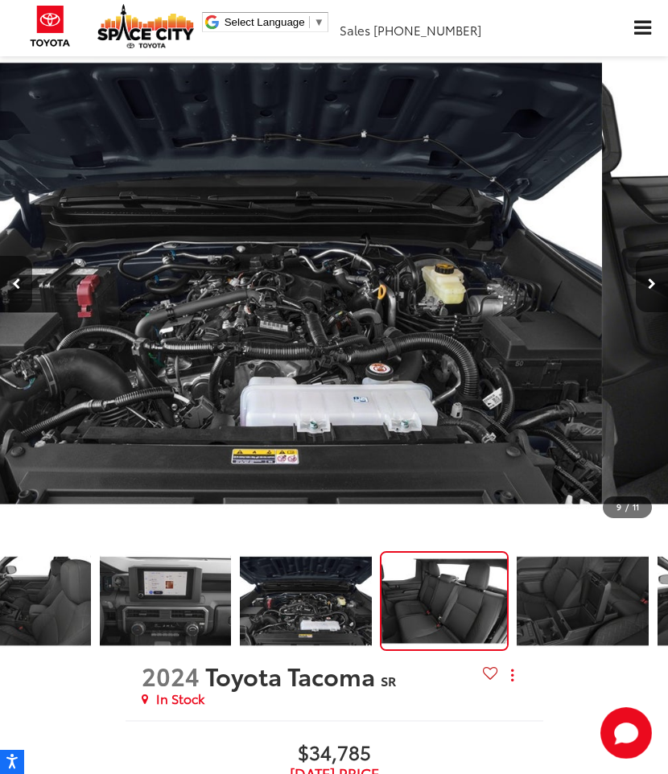
scroll to position [0, 0]
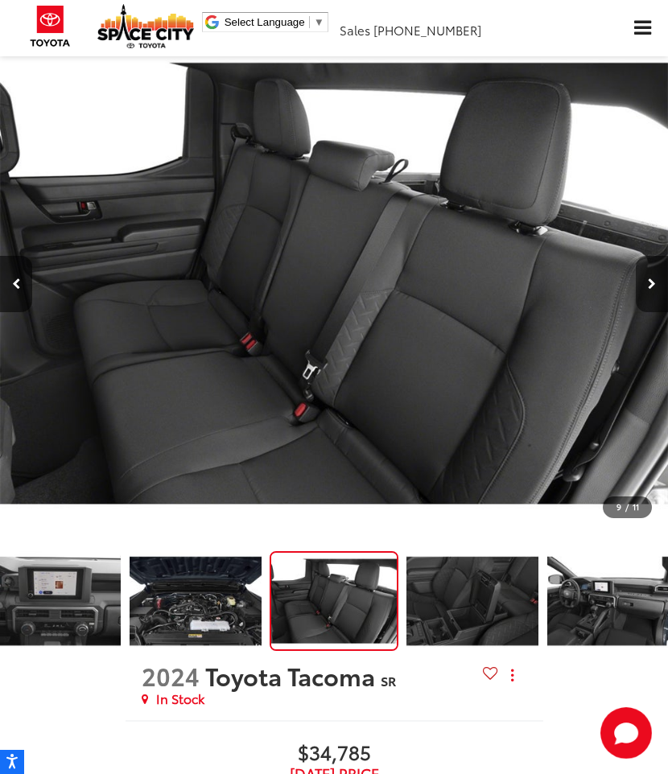
click at [647, 292] on button "Next image" at bounding box center [651, 284] width 32 height 56
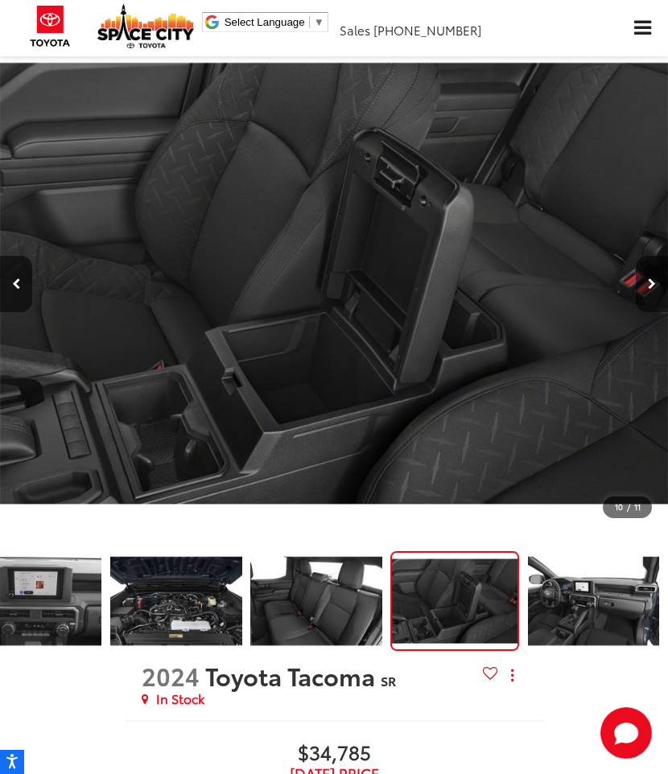
click at [647, 292] on button "Next image" at bounding box center [651, 284] width 32 height 56
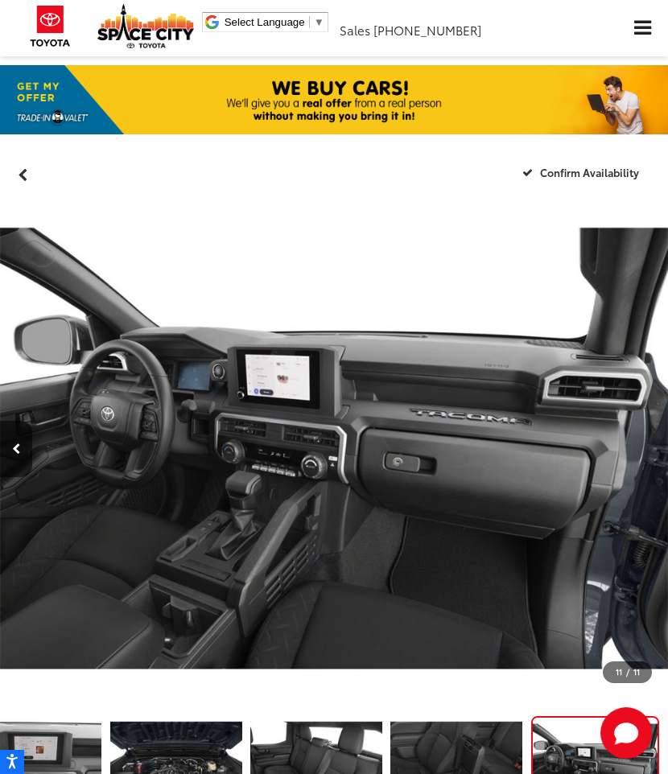
click at [639, 21] on span "Click to show site navigation" at bounding box center [642, 28] width 17 height 15
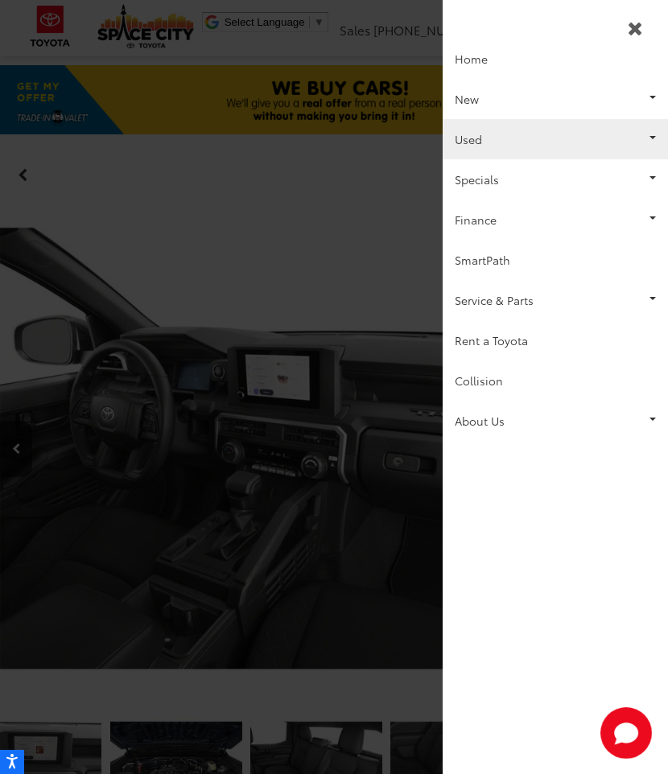
click at [513, 129] on link "Used" at bounding box center [554, 139] width 225 height 40
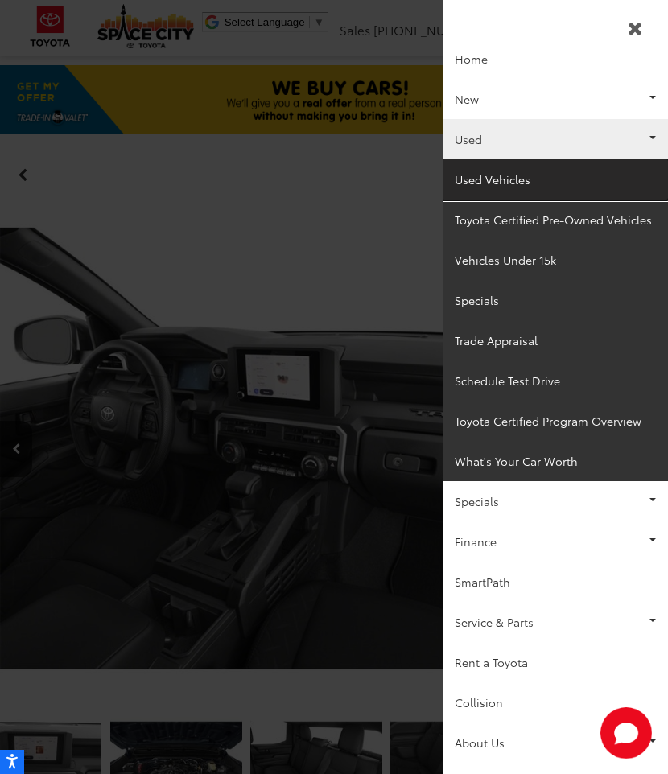
click at [508, 179] on link "Used Vehicles" at bounding box center [554, 179] width 225 height 40
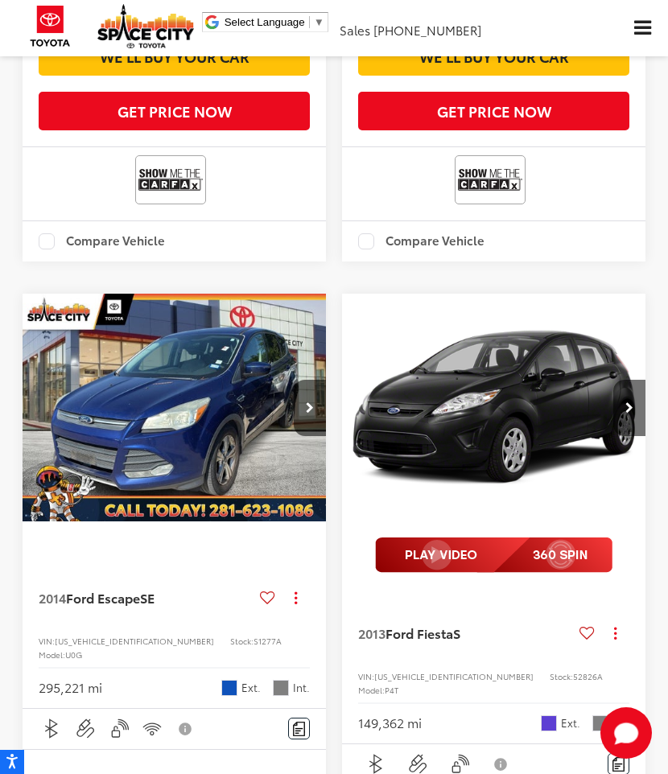
scroll to position [1551, 0]
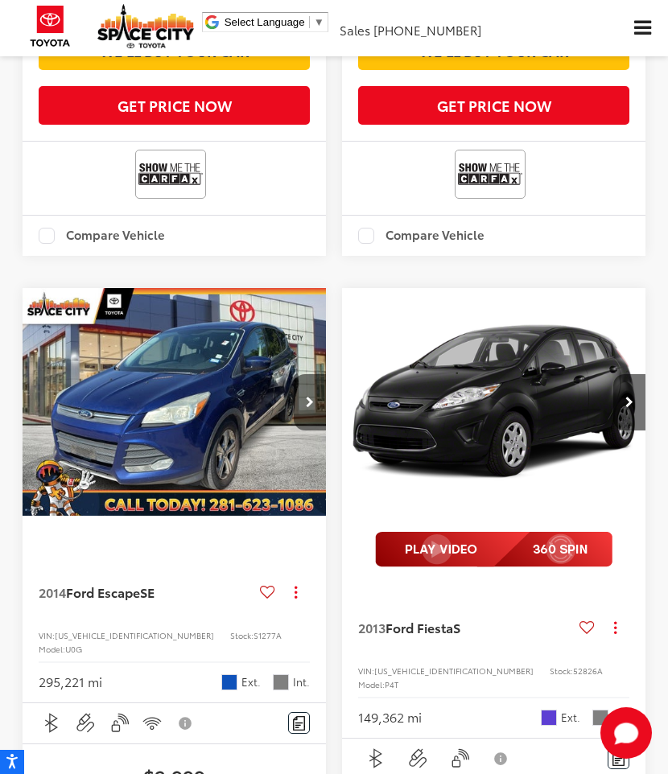
click at [310, 397] on icon "Next image" at bounding box center [310, 402] width 8 height 11
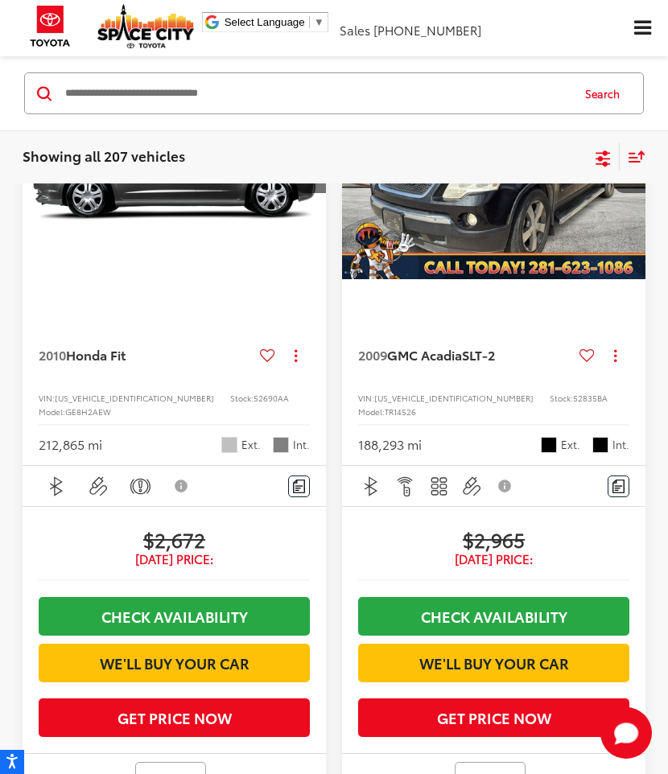
scroll to position [0, 0]
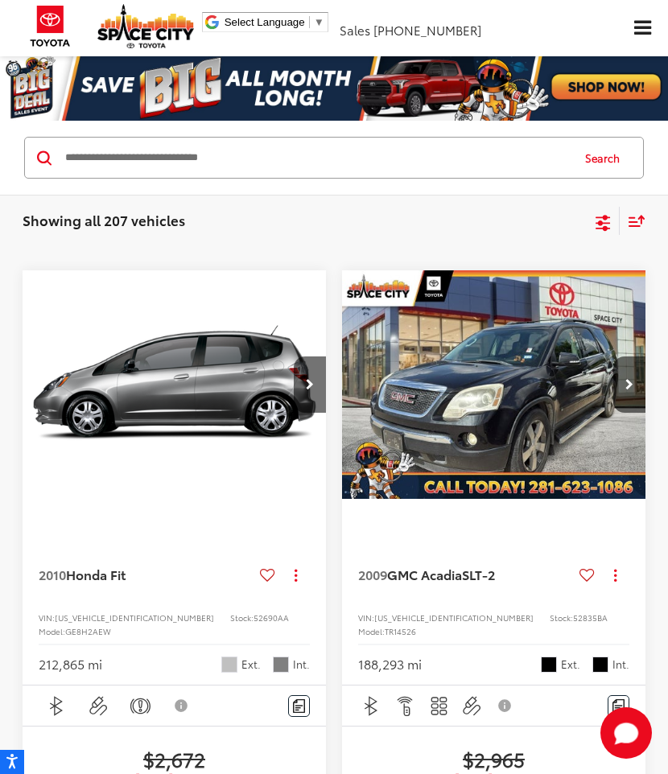
click at [630, 228] on div "Sort" at bounding box center [632, 221] width 26 height 28
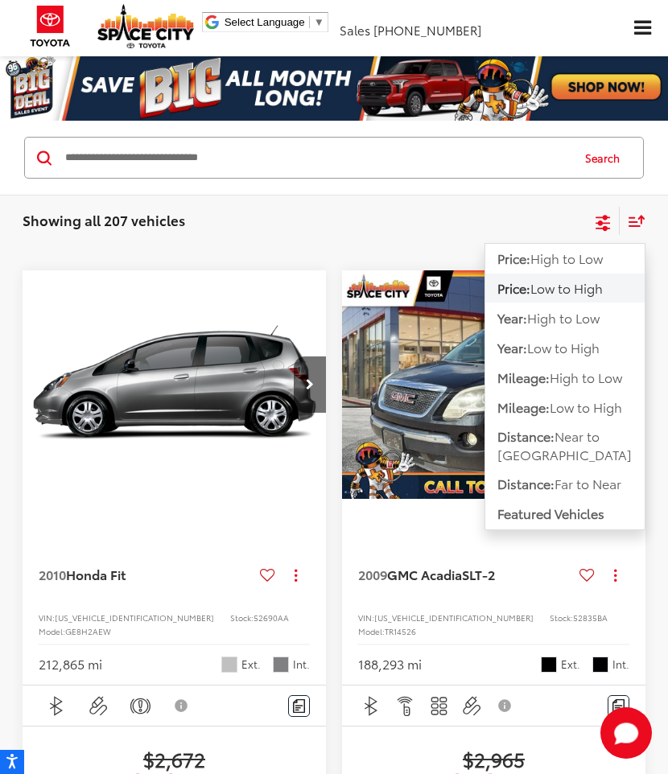
click at [602, 216] on icon "Select filters" at bounding box center [602, 220] width 14 height 10
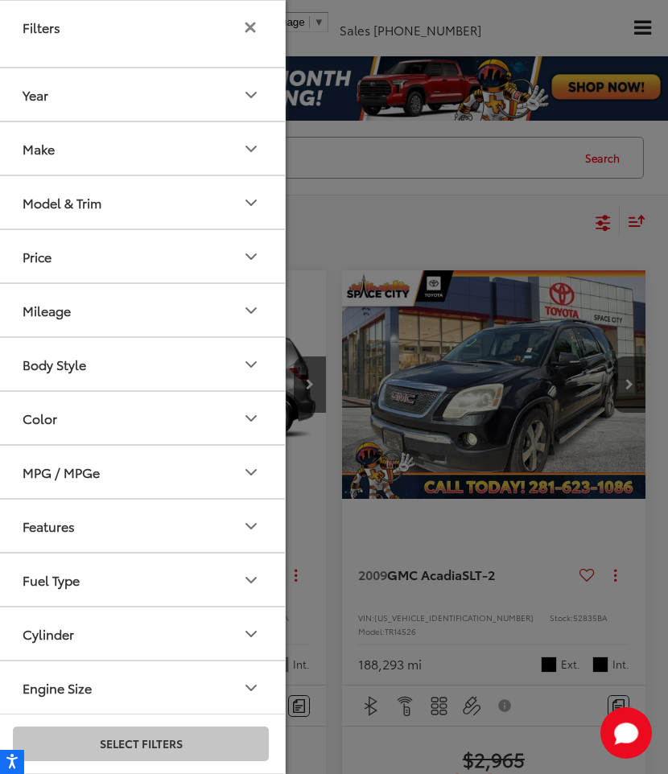
click at [240, 246] on button "Price" at bounding box center [142, 256] width 290 height 52
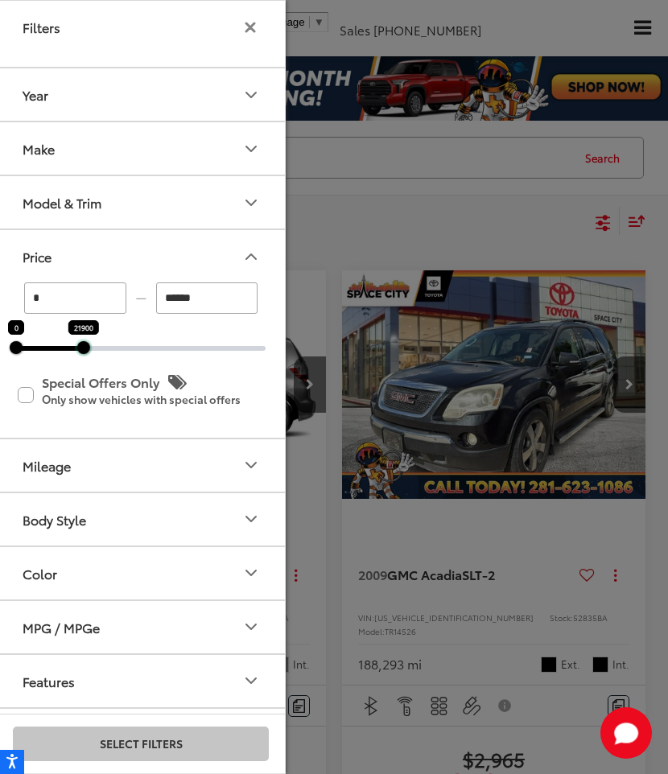
drag, startPoint x: 265, startPoint y: 347, endPoint x: 83, endPoint y: 364, distance: 182.6
click at [83, 364] on div "* — ****** 0 21900 Special Offers Only Only show vehicles with special offers" at bounding box center [141, 359] width 288 height 155
type input "******"
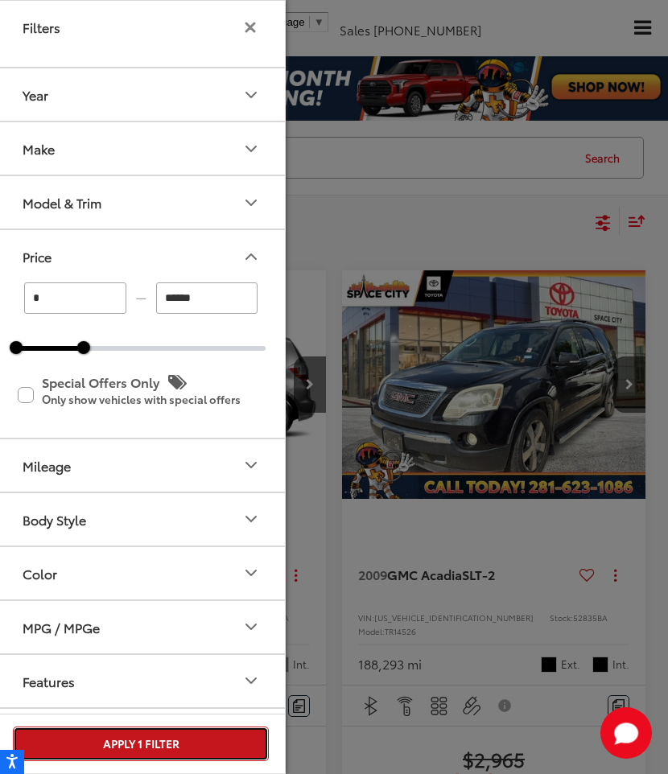
click at [140, 750] on button "Apply 1 Filter" at bounding box center [141, 743] width 256 height 35
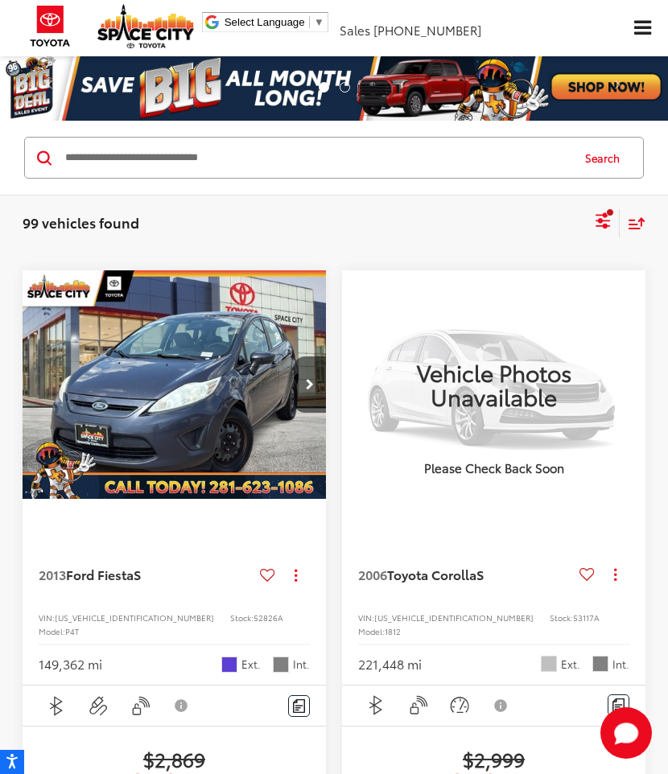
click at [636, 226] on icon "Select sort value" at bounding box center [636, 223] width 18 height 12
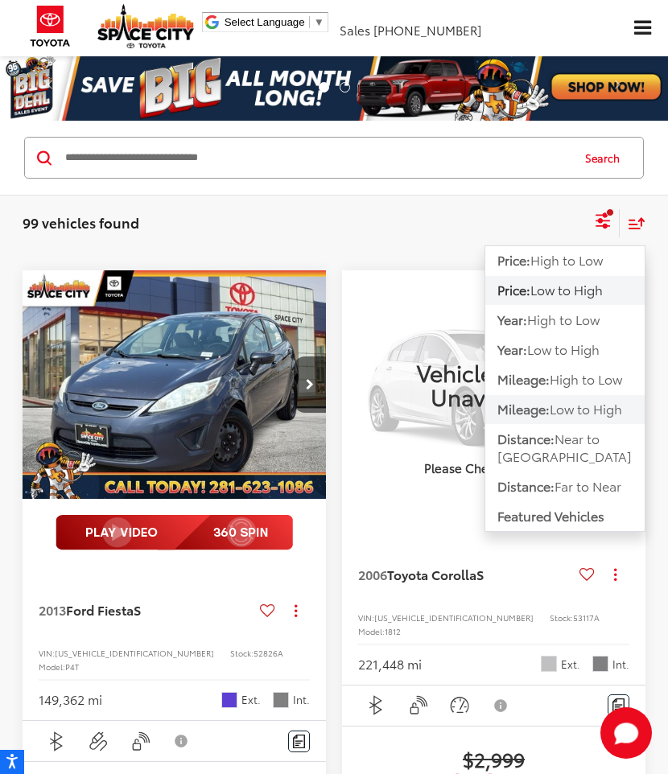
click at [585, 400] on span "Low to High" at bounding box center [585, 408] width 72 height 18
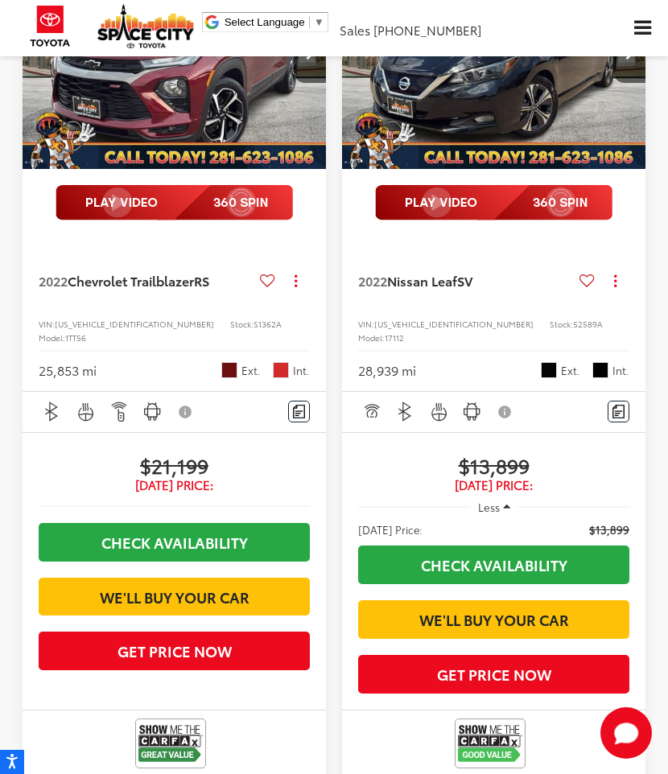
scroll to position [1936, 0]
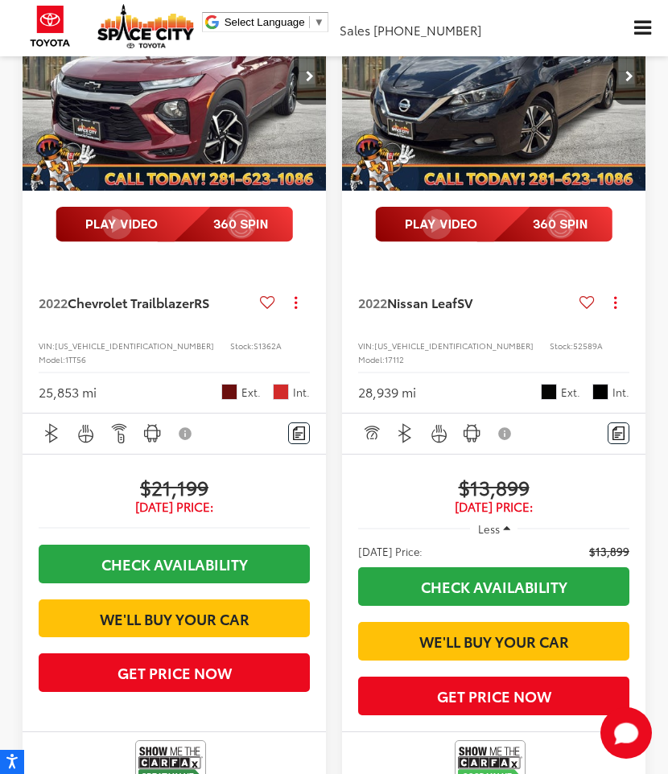
click at [307, 105] on button "Next image" at bounding box center [310, 76] width 32 height 56
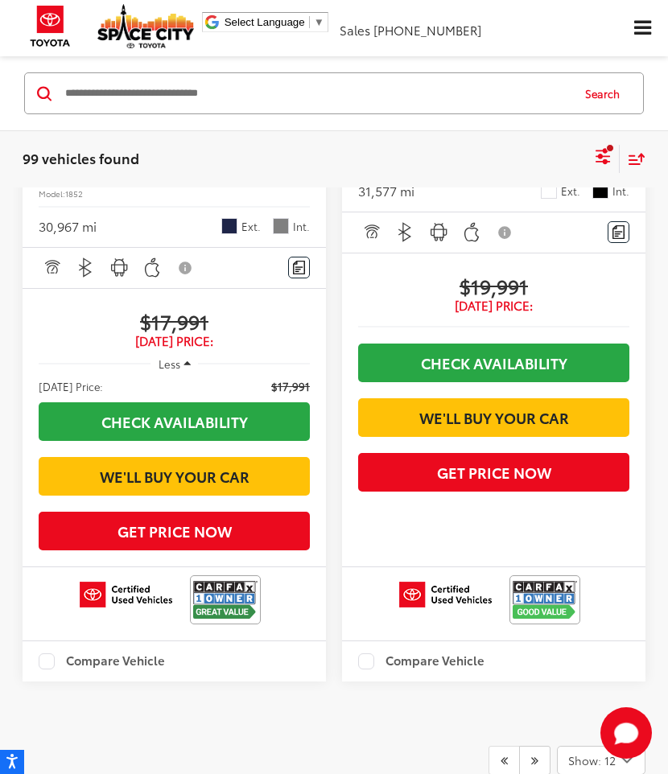
scroll to position [5003, 0]
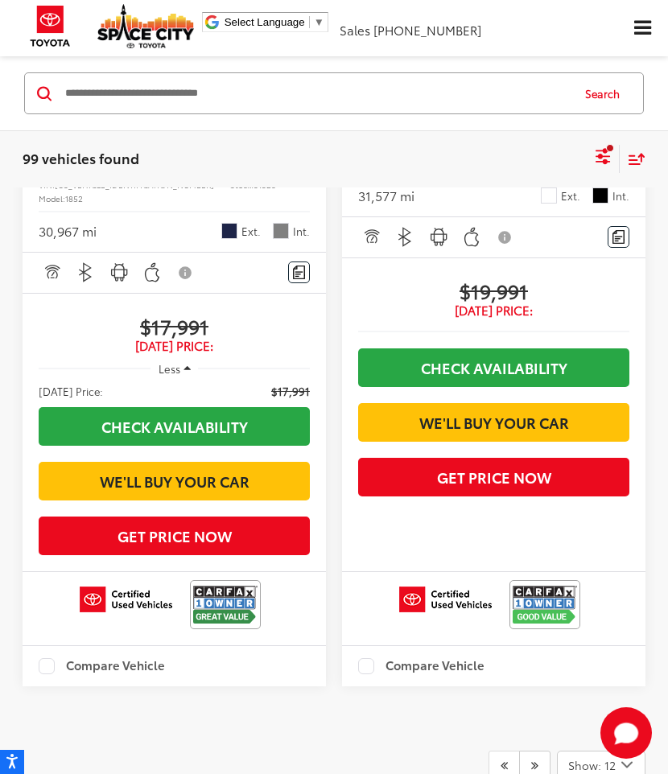
click at [607, 162] on icon "Select filters" at bounding box center [603, 156] width 20 height 20
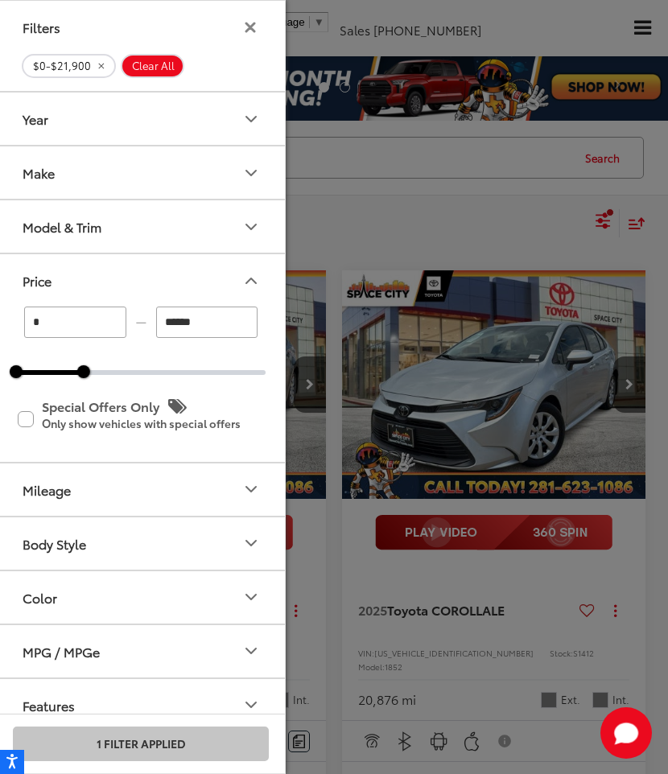
scroll to position [31, 0]
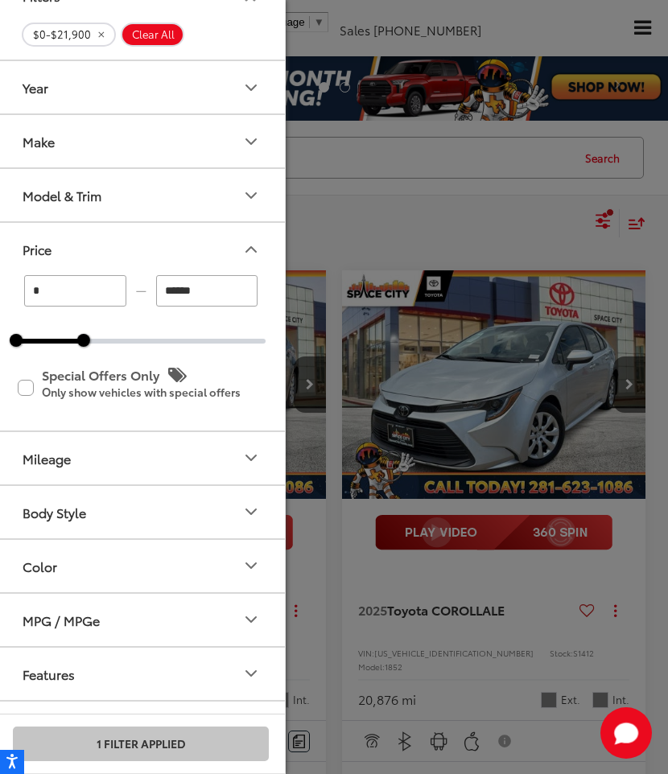
click at [183, 487] on button "Body Style" at bounding box center [142, 512] width 290 height 52
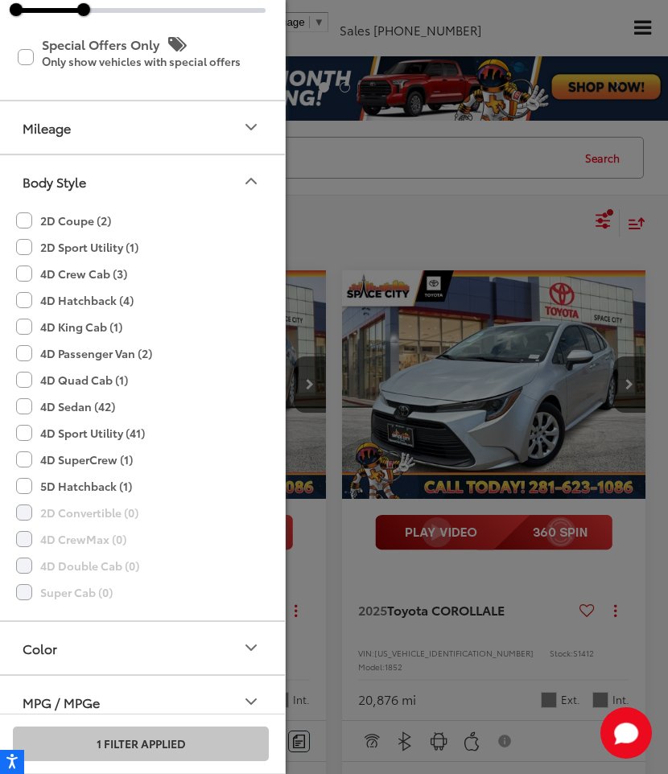
scroll to position [368, 0]
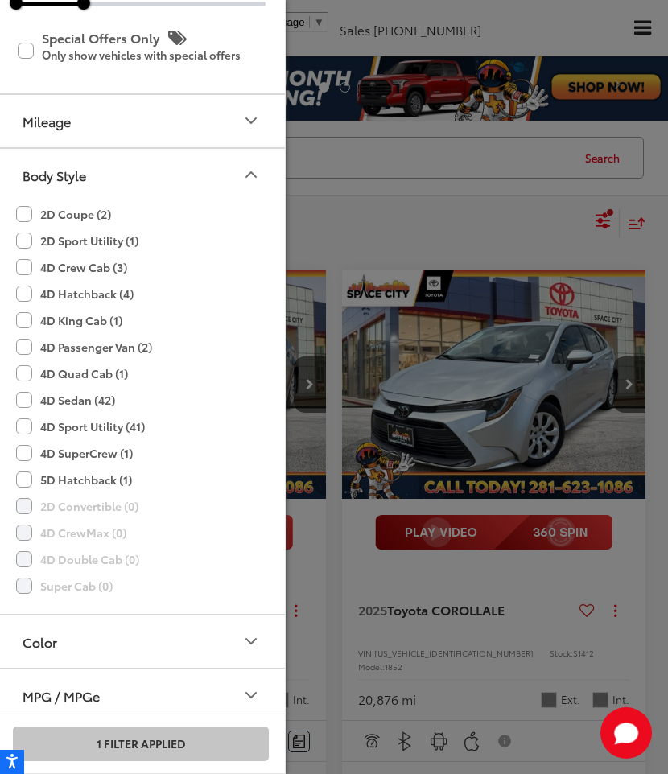
click at [24, 454] on label "4D SuperCrew (1)" at bounding box center [74, 453] width 117 height 27
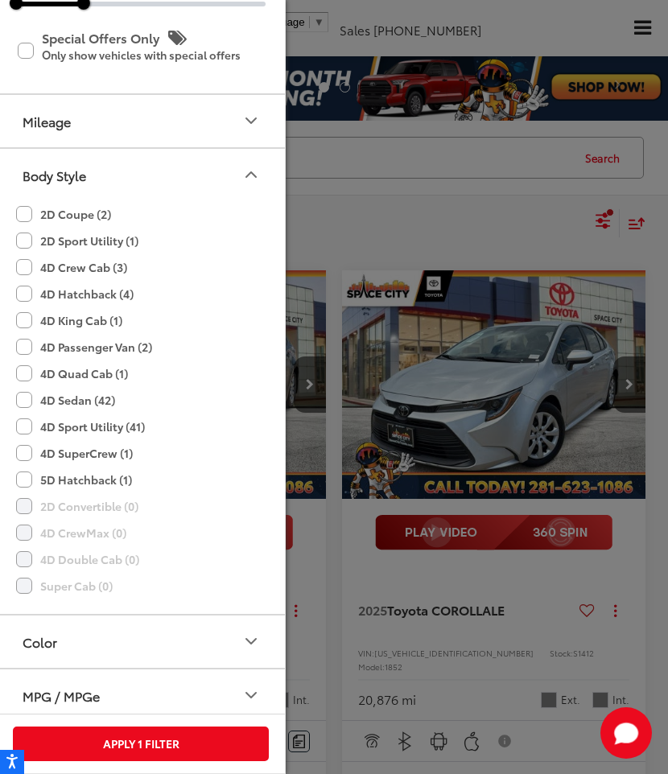
click at [27, 452] on label "4D SuperCrew (1)" at bounding box center [74, 453] width 117 height 27
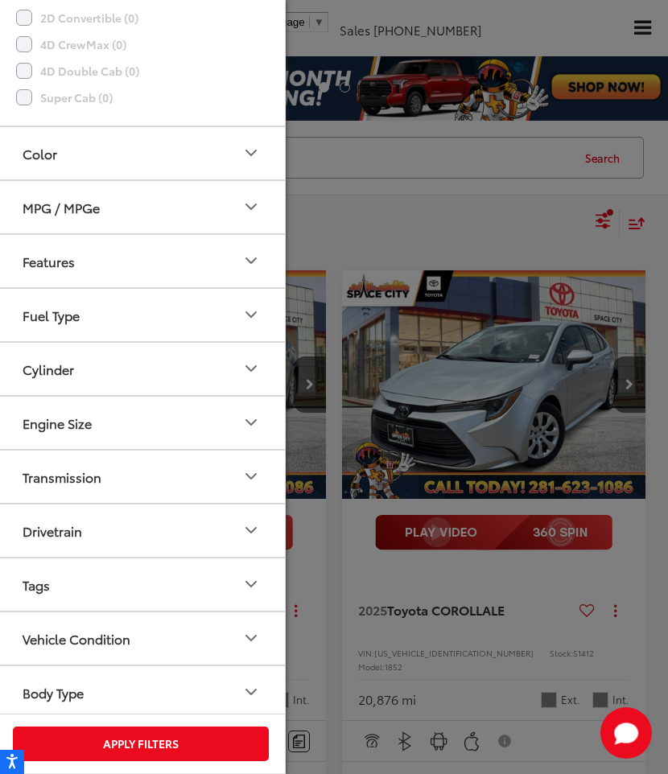
scroll to position [916, 0]
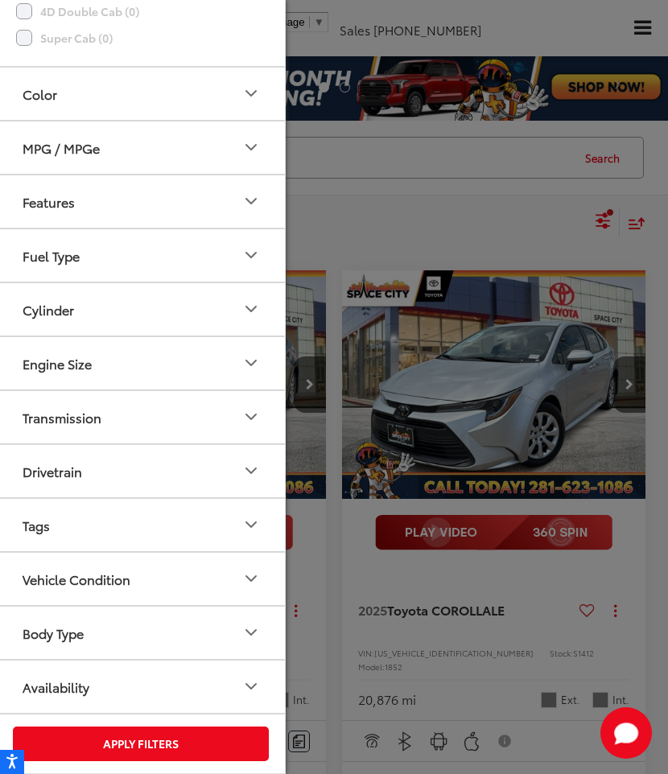
click at [68, 637] on div "Body Type" at bounding box center [53, 632] width 61 height 15
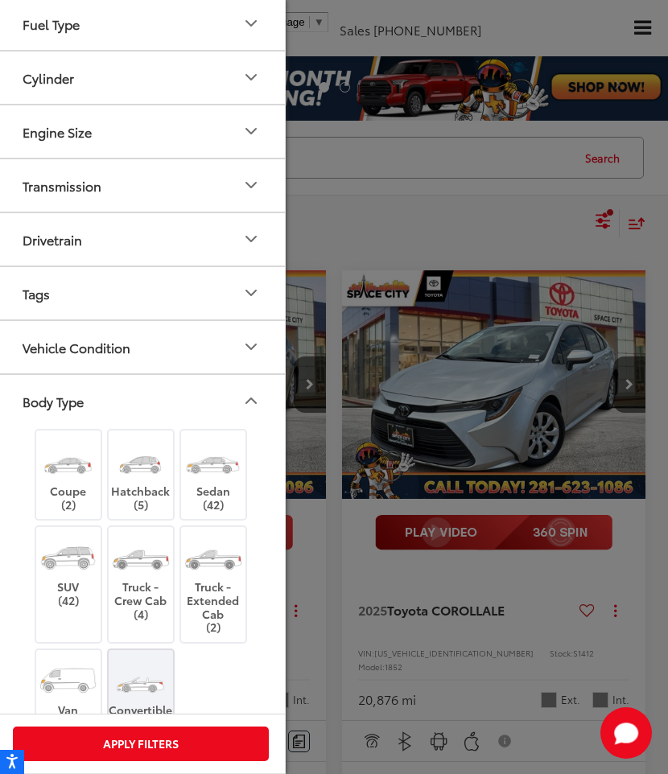
scroll to position [1174, 0]
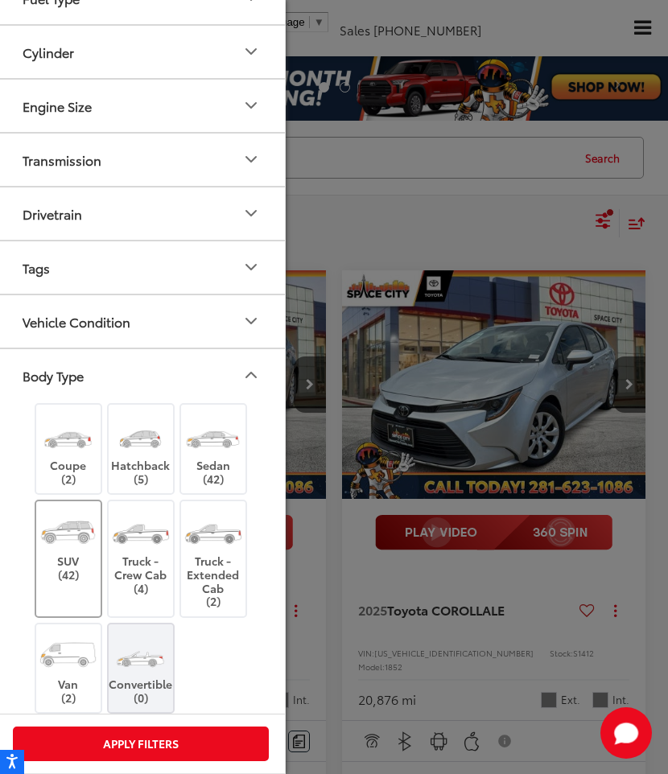
click at [84, 561] on label "SUV (42)" at bounding box center [68, 545] width 65 height 72
click at [129, 560] on label "Truck - Crew Cab (4)" at bounding box center [141, 552] width 65 height 86
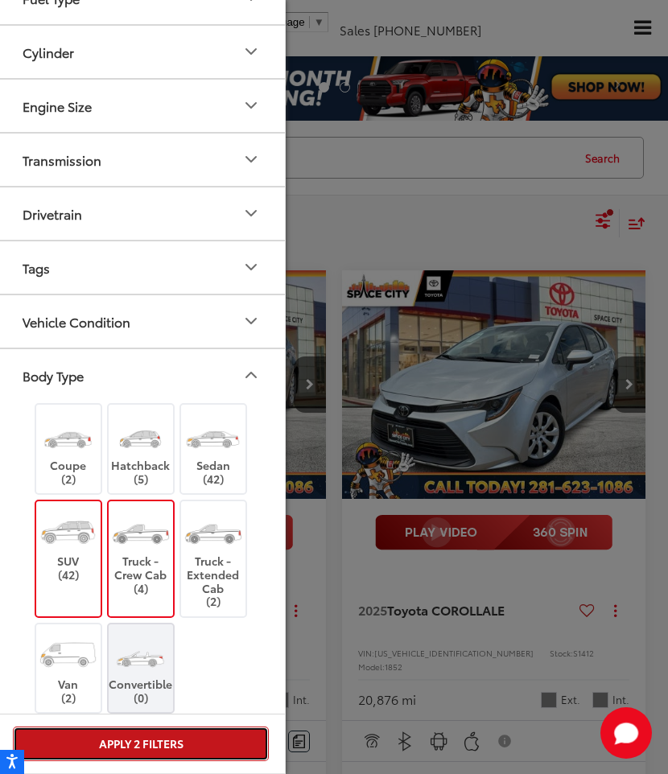
click at [137, 730] on button "Apply 2 Filters" at bounding box center [141, 743] width 256 height 35
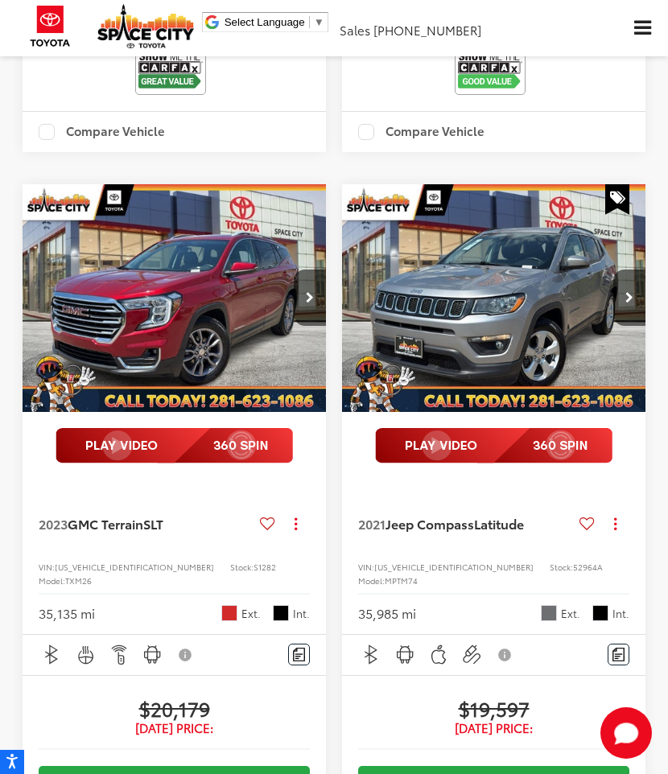
scroll to position [860, 0]
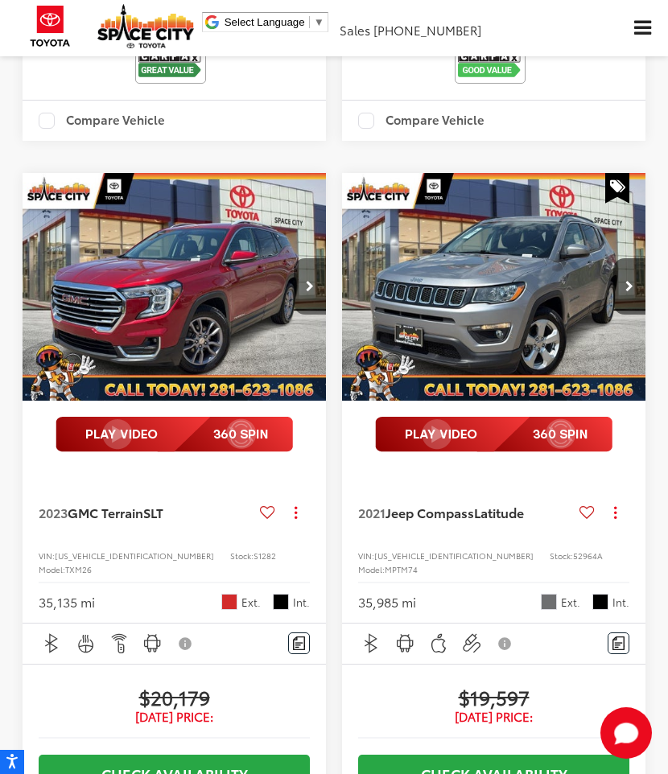
click at [298, 314] on button "Next image" at bounding box center [310, 286] width 32 height 56
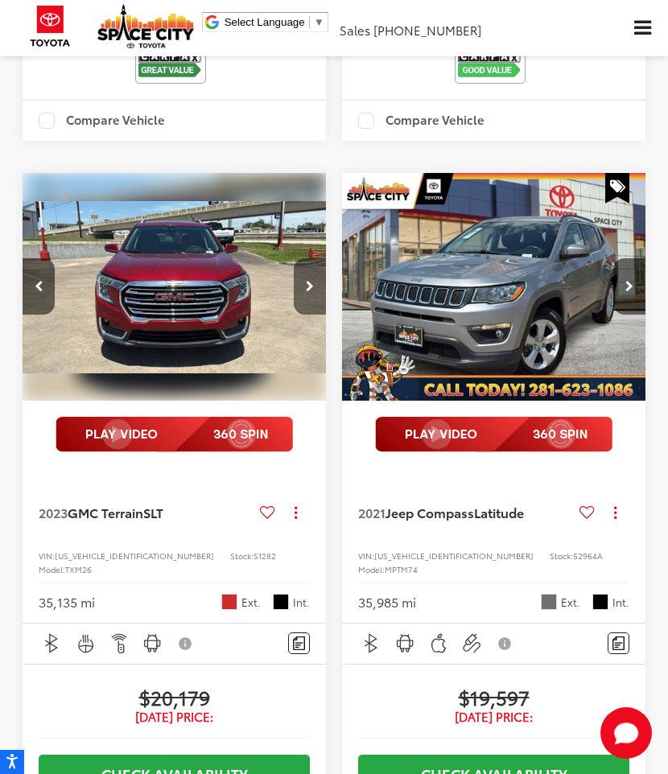
click at [298, 314] on button "Next image" at bounding box center [310, 286] width 32 height 56
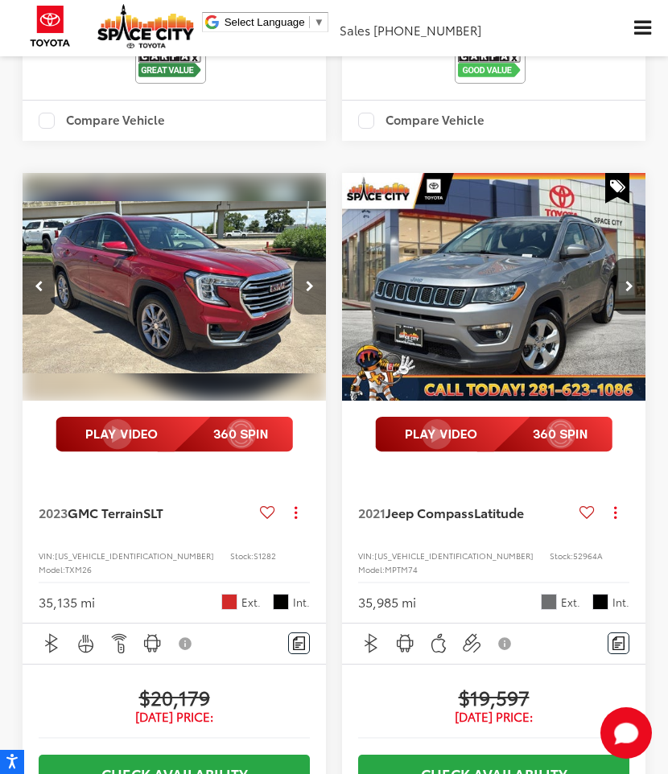
click at [298, 314] on button "Next image" at bounding box center [310, 286] width 32 height 56
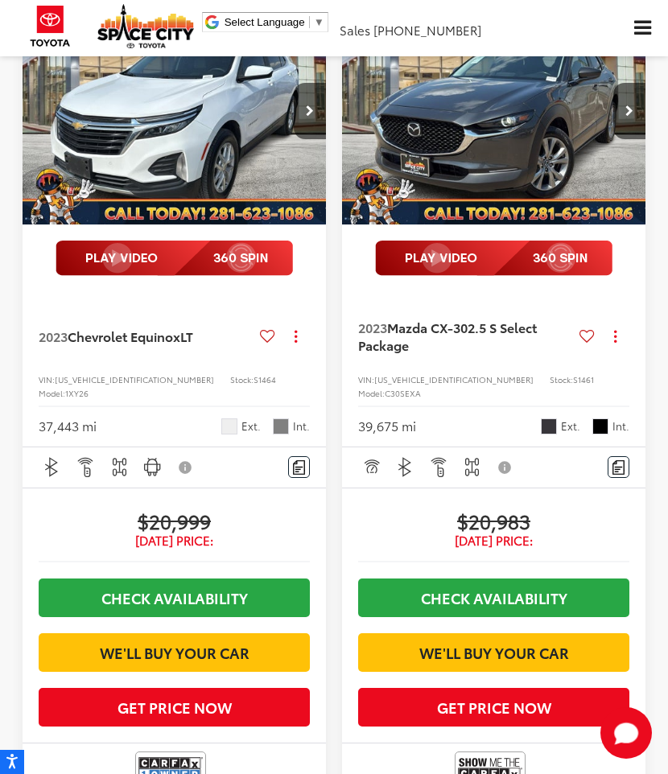
scroll to position [1928, 0]
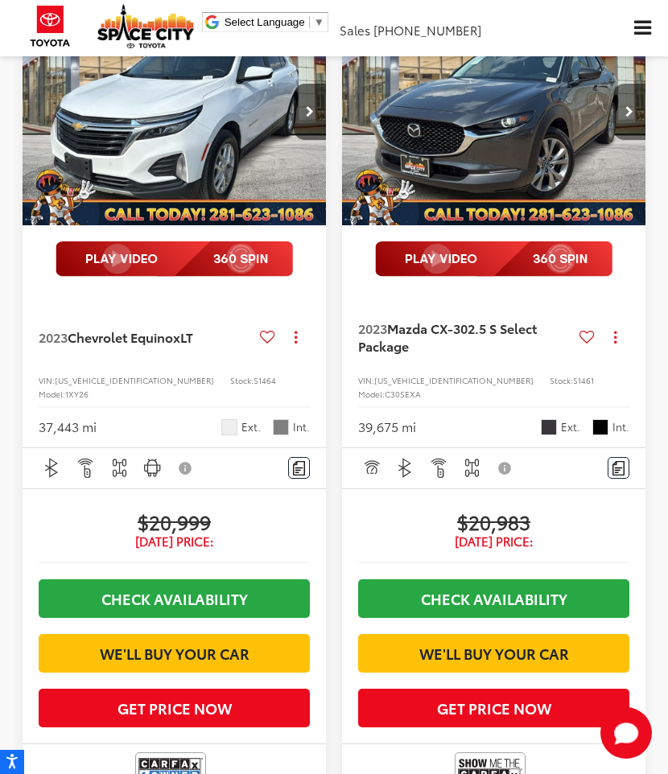
click at [629, 140] on button "Next image" at bounding box center [629, 112] width 32 height 56
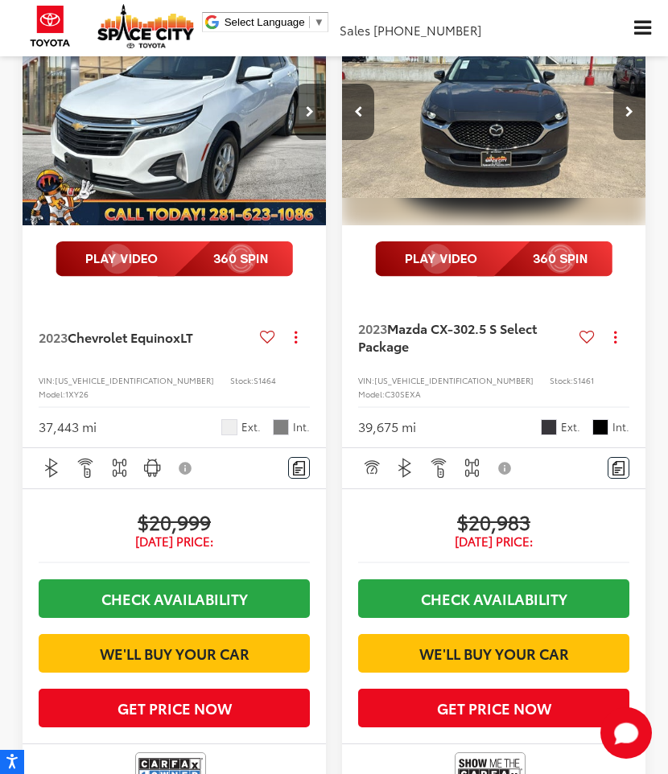
click at [629, 140] on button "Next image" at bounding box center [629, 112] width 32 height 56
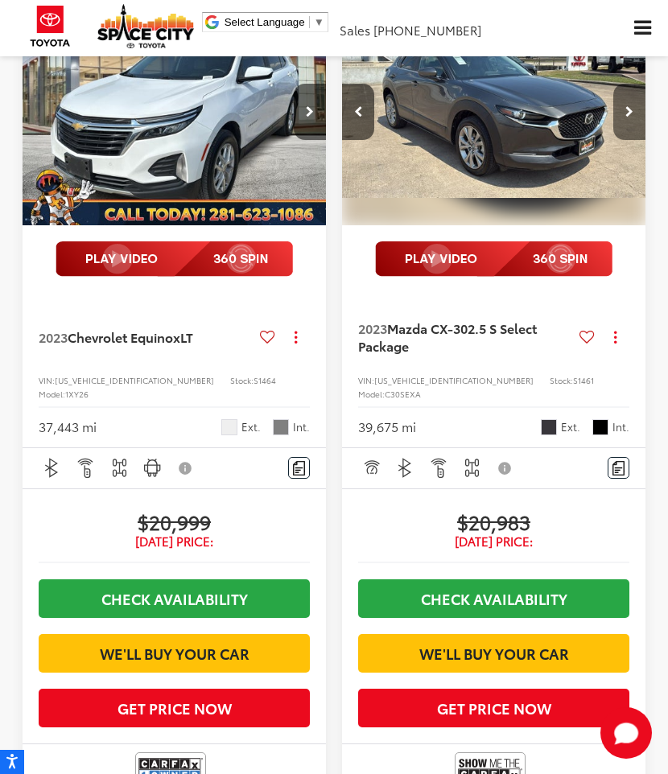
click at [629, 140] on button "Next image" at bounding box center [629, 112] width 32 height 56
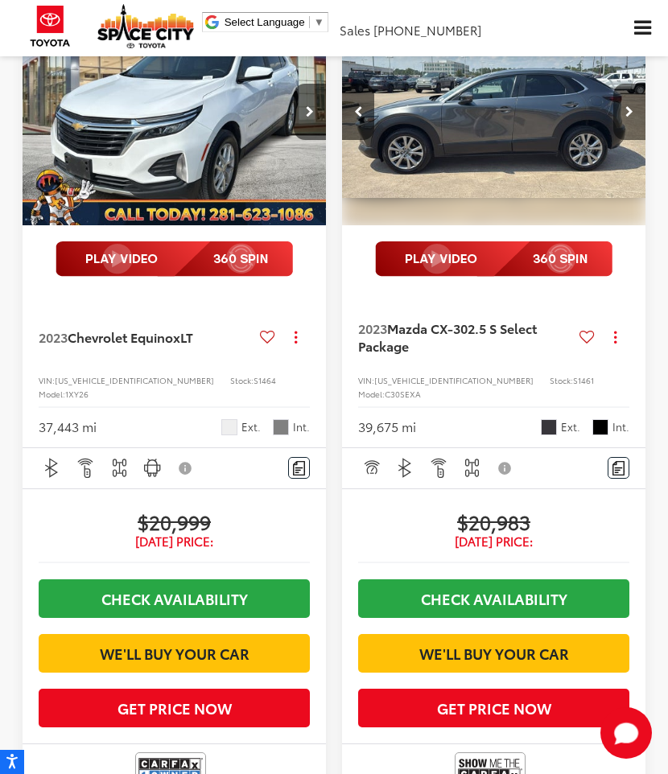
click at [629, 140] on button "Next image" at bounding box center [629, 112] width 32 height 56
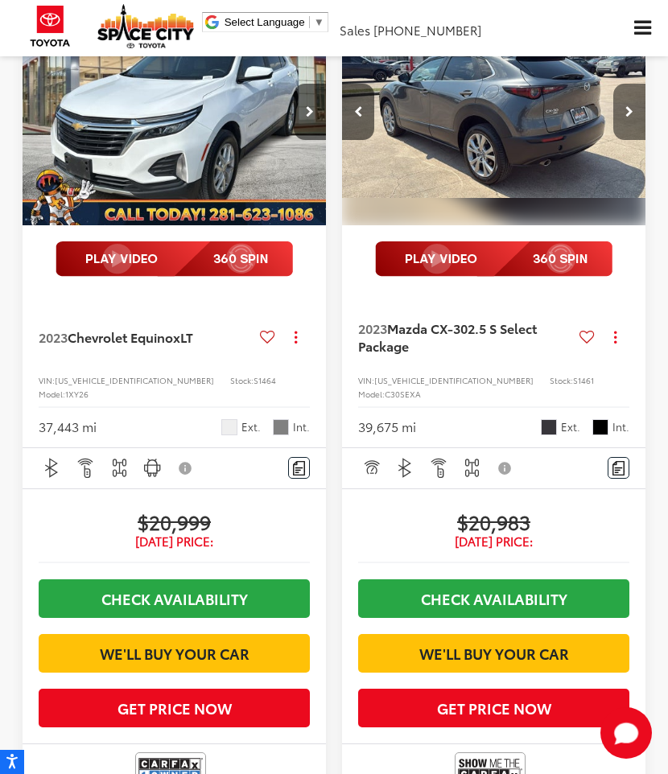
click at [629, 140] on button "Next image" at bounding box center [629, 112] width 32 height 56
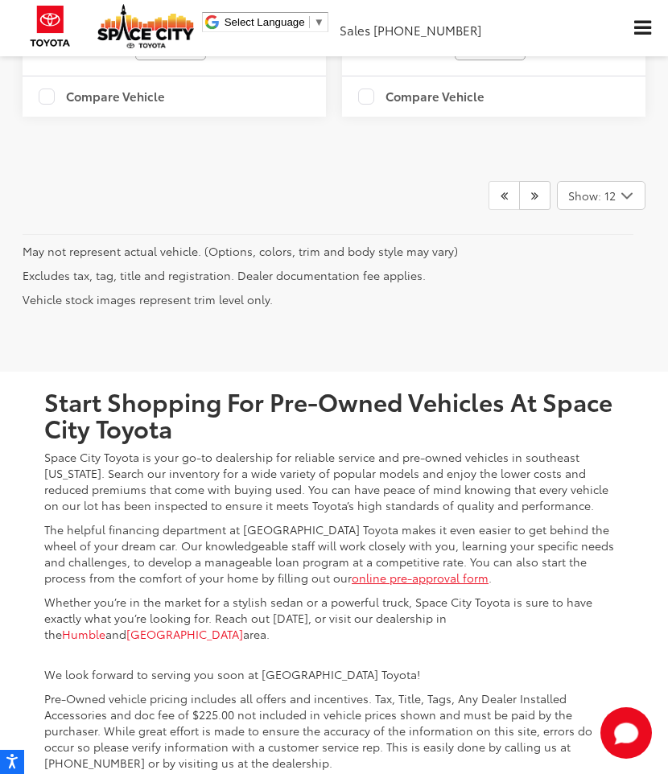
scroll to position [5376, 0]
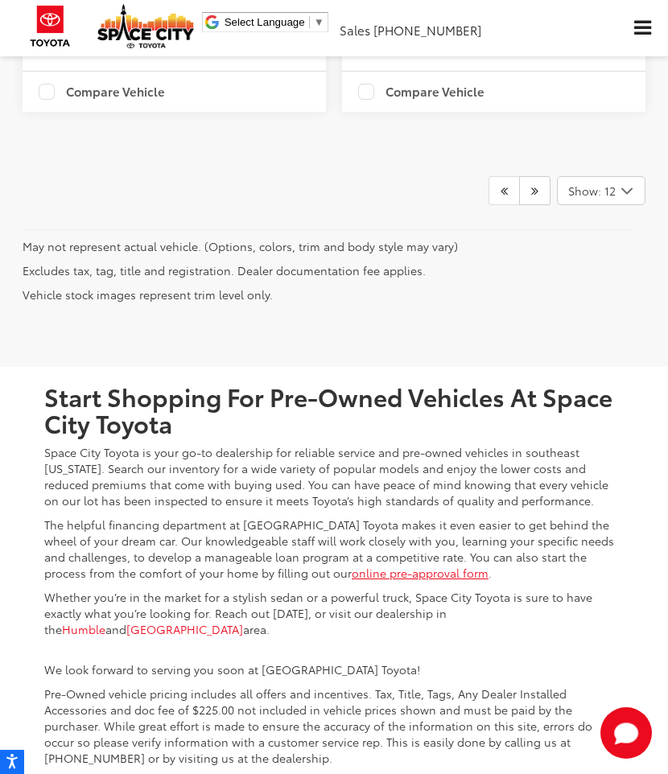
click at [612, 199] on span "Show: 12" at bounding box center [591, 191] width 47 height 16
click at [589, 327] on button "Show: 96" at bounding box center [600, 312] width 87 height 29
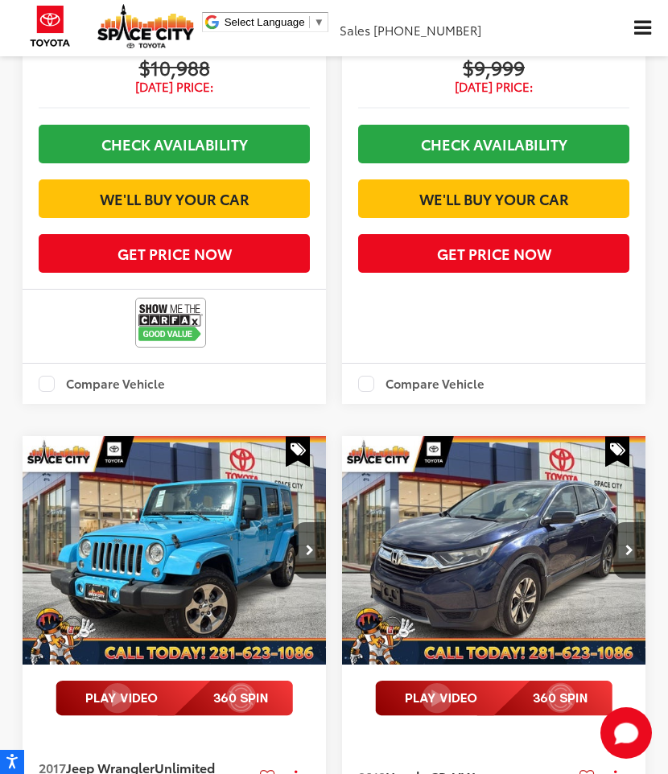
scroll to position [11408, 0]
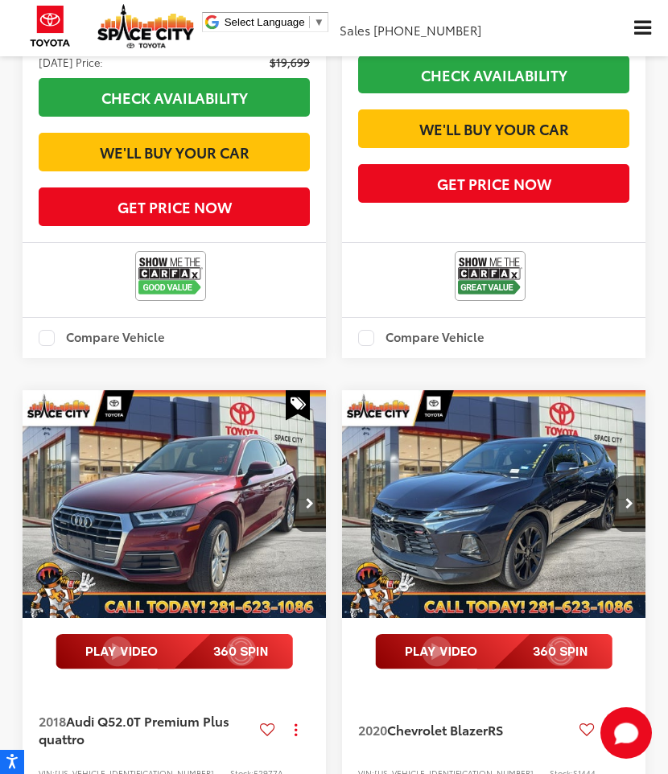
scroll to position [12373, 0]
